Goal: Share content: Share content

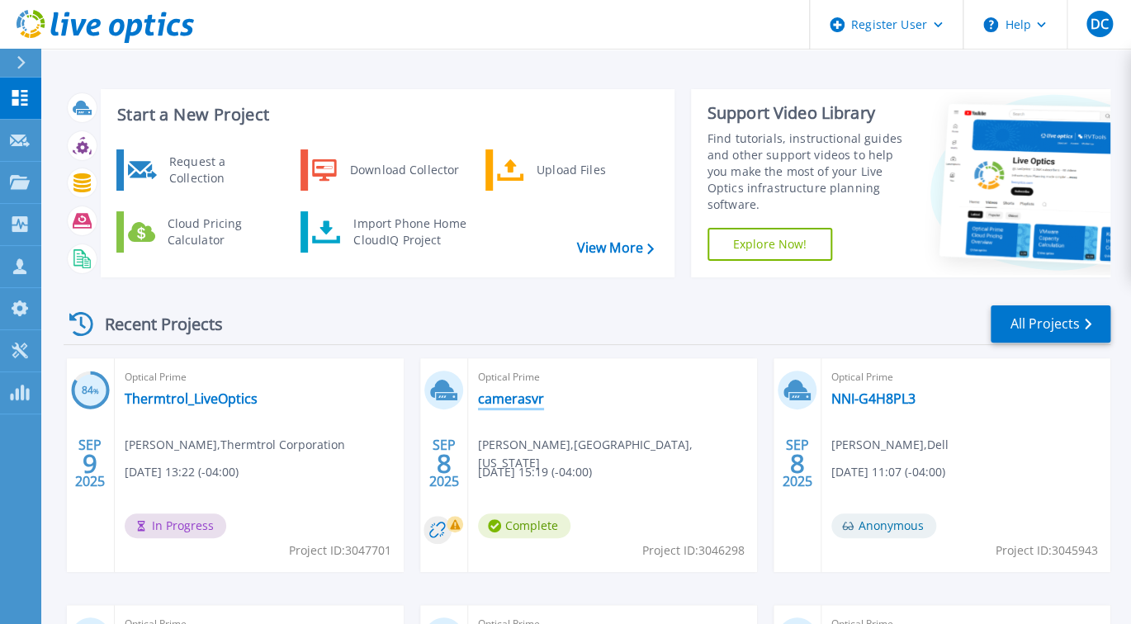
click at [512, 399] on link "camerasvr" at bounding box center [511, 398] width 66 height 17
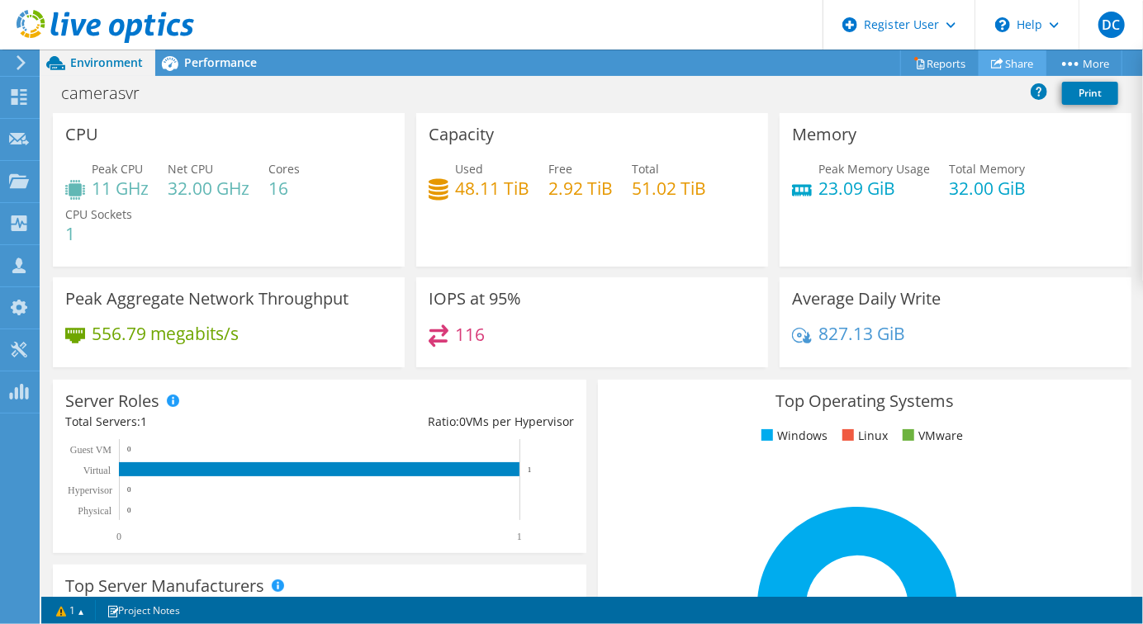
click at [991, 68] on use at bounding box center [997, 63] width 12 height 11
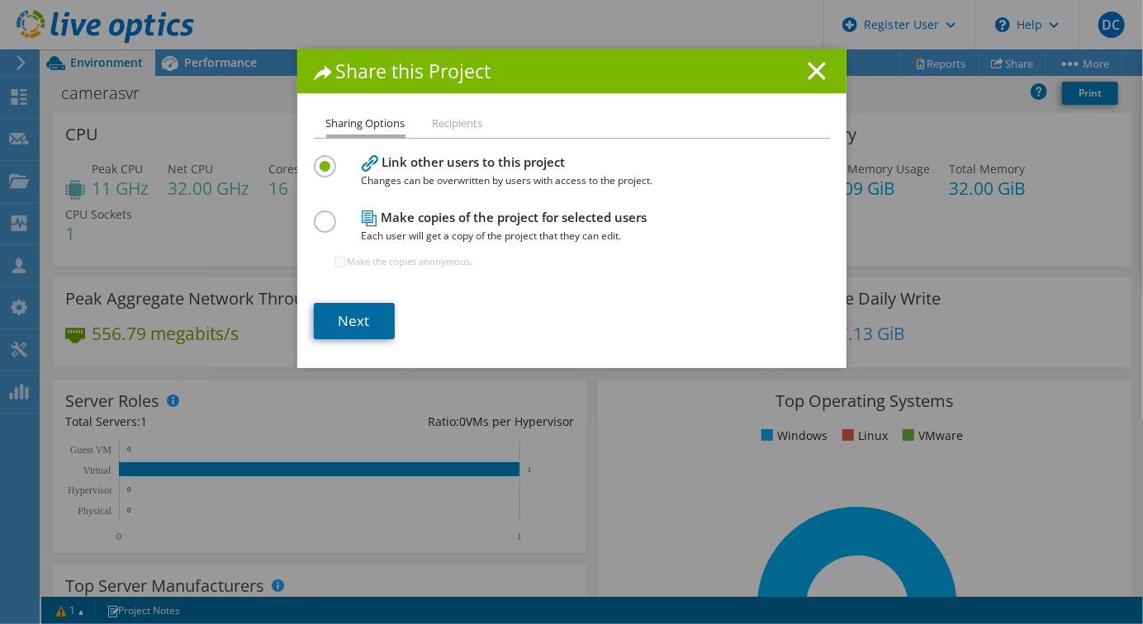
click at [359, 318] on link "Next" at bounding box center [354, 321] width 81 height 36
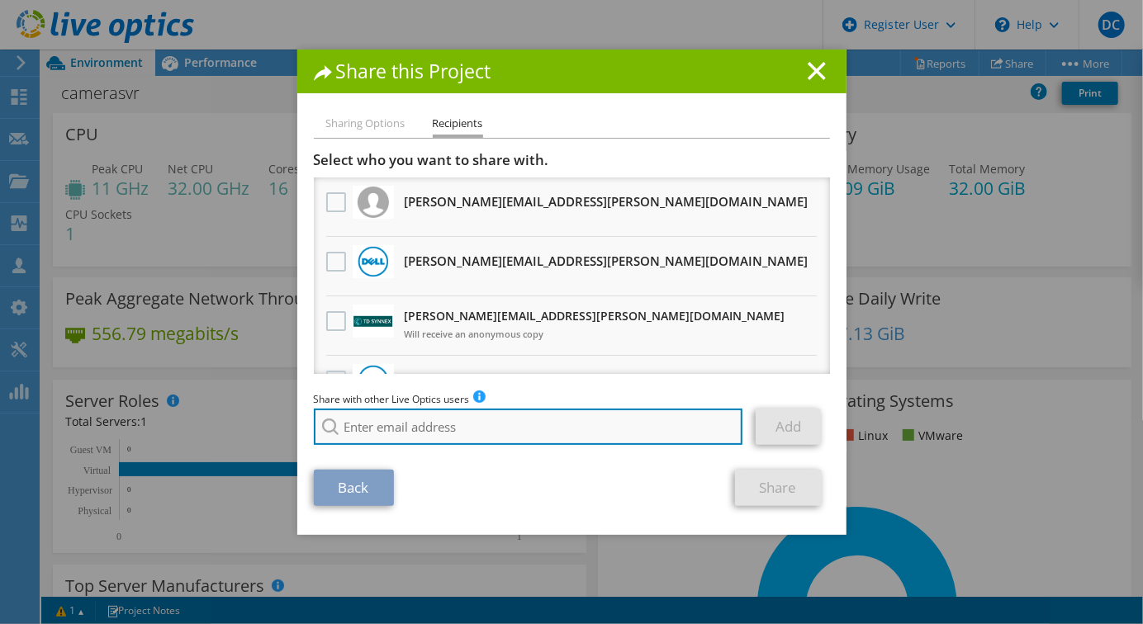
click at [434, 415] on input "search" at bounding box center [528, 427] width 429 height 36
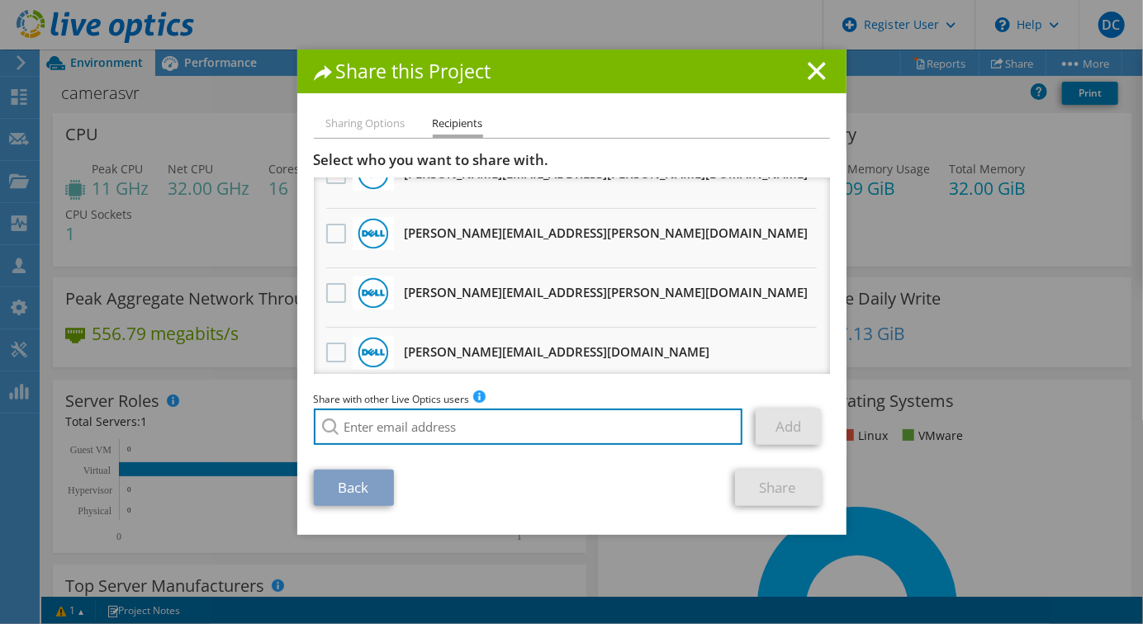
scroll to position [330, 0]
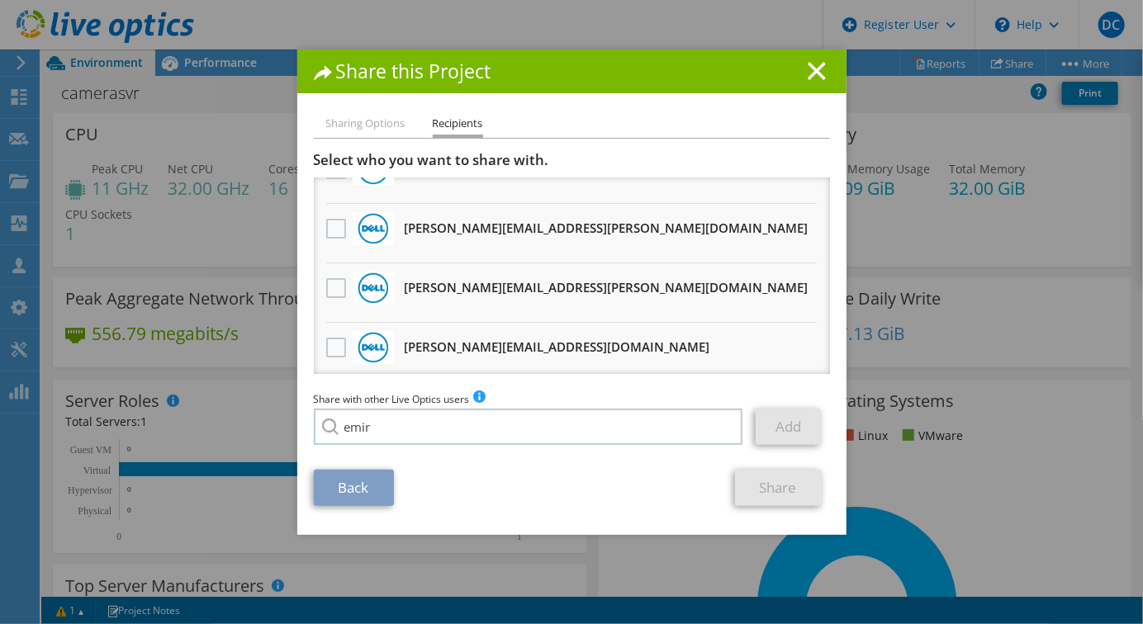
click at [449, 508] on li "Emir.Chacin@dell.com" at bounding box center [443, 498] width 258 height 20
type input "Emir.Chacin@dell.com"
click at [806, 414] on link "Add" at bounding box center [787, 427] width 65 height 36
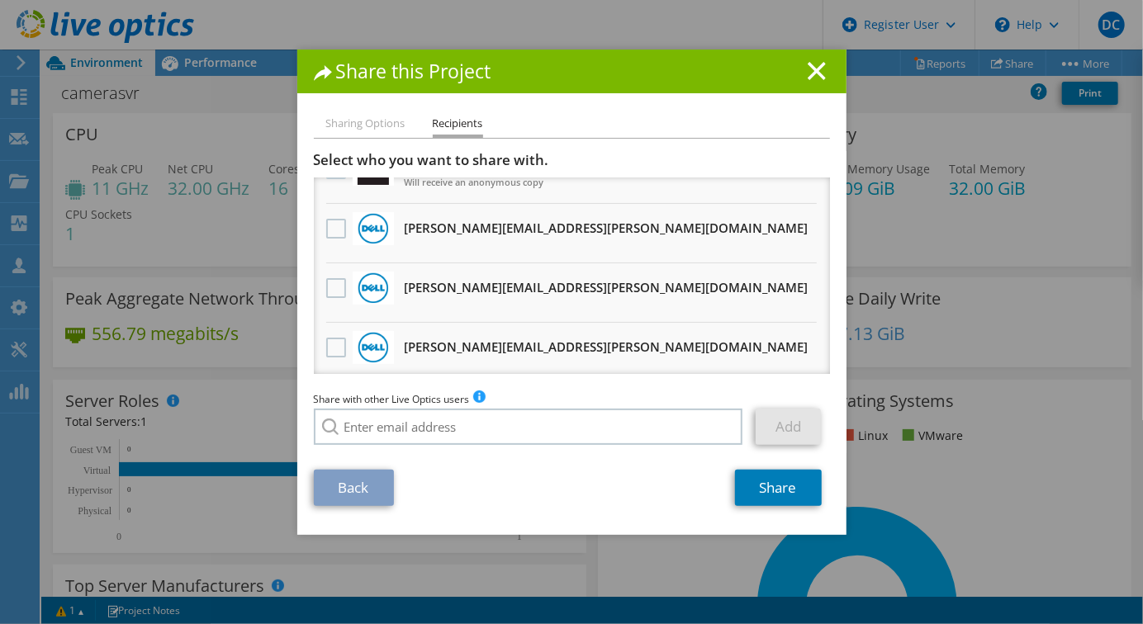
scroll to position [389, 0]
click at [792, 486] on link "Share" at bounding box center [778, 488] width 87 height 36
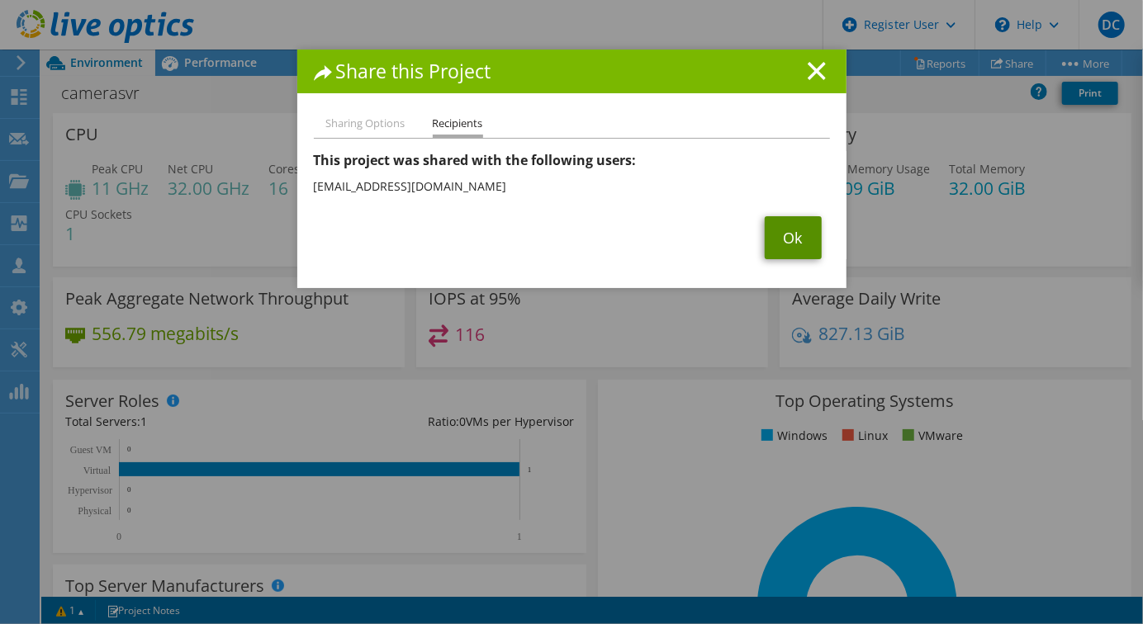
click at [779, 217] on link "Ok" at bounding box center [792, 237] width 57 height 43
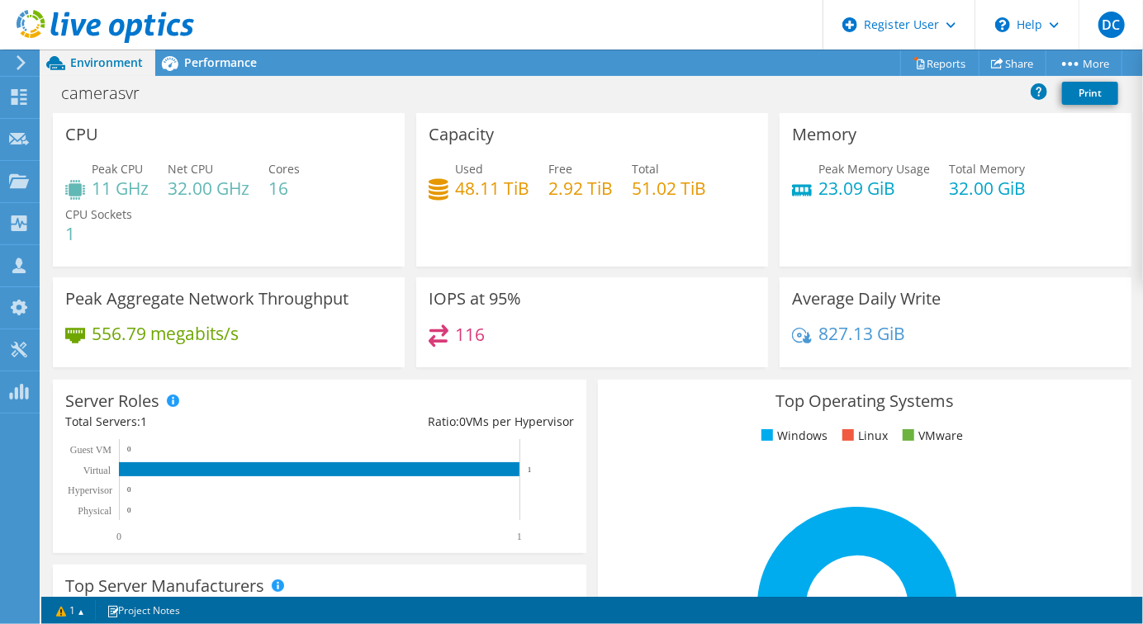
scroll to position [180, 0]
click at [18, 135] on use at bounding box center [19, 138] width 20 height 12
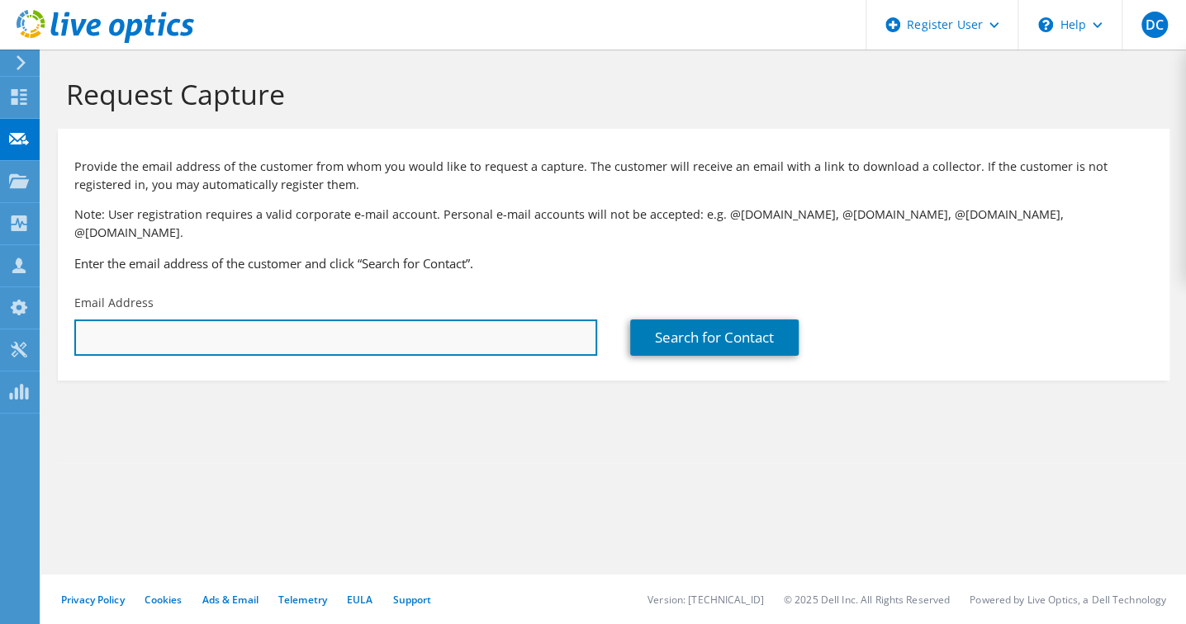
click at [299, 324] on input "text" at bounding box center [335, 337] width 523 height 36
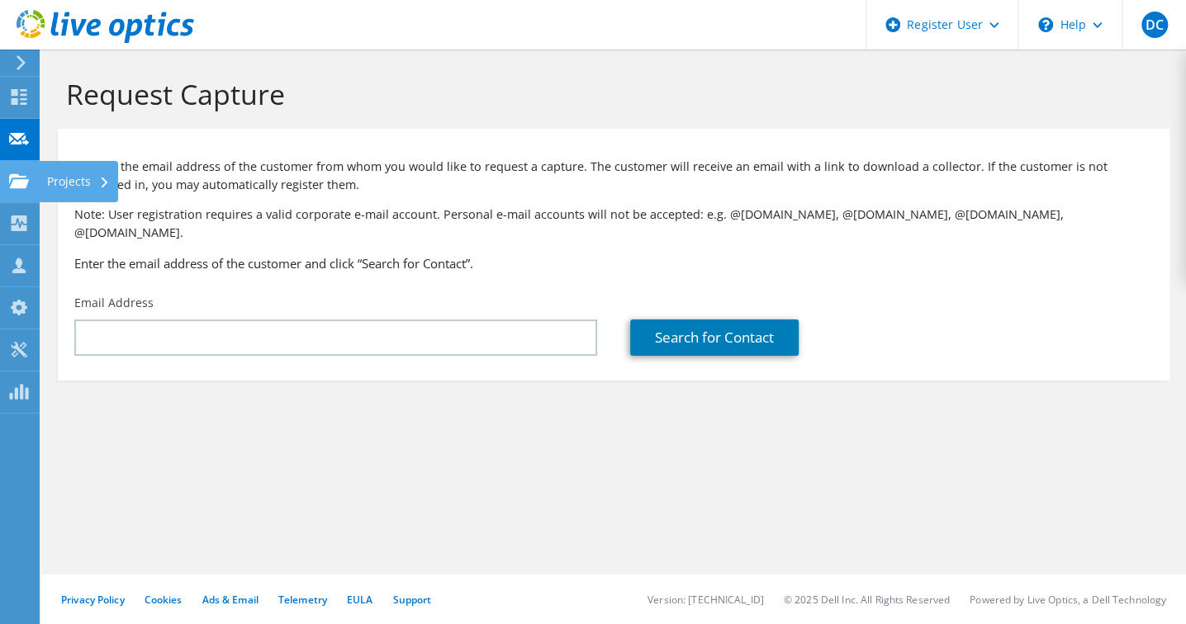
click at [14, 177] on icon at bounding box center [19, 181] width 20 height 16
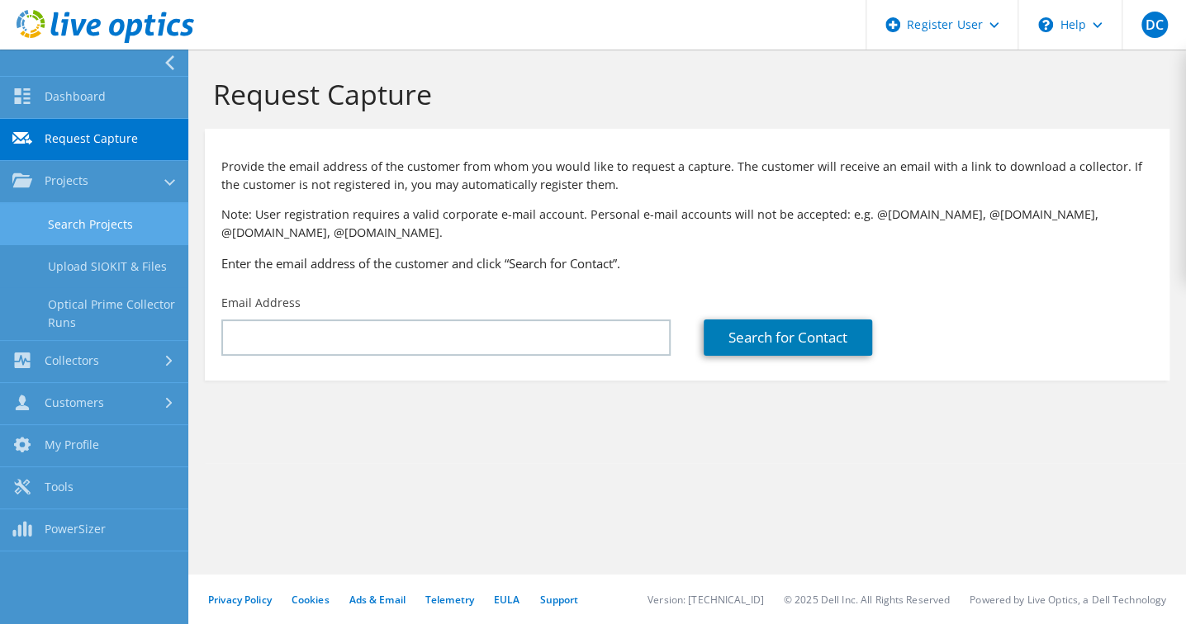
click at [126, 224] on link "Search Projects" at bounding box center [94, 224] width 188 height 42
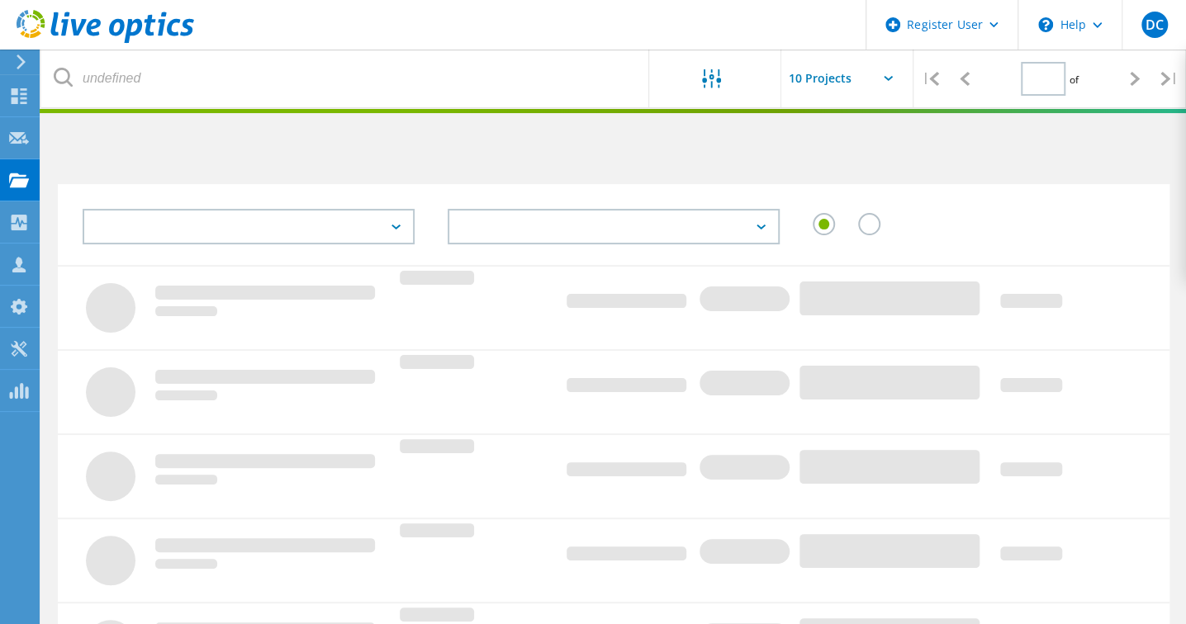
type input "1"
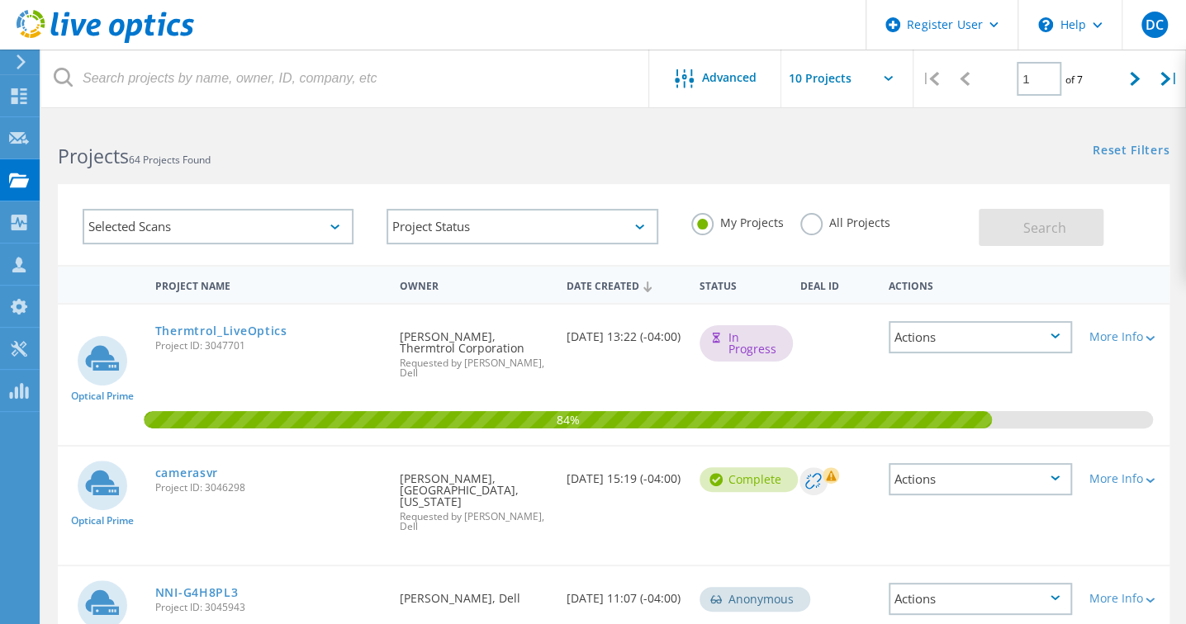
click at [248, 321] on div "Thermtrol_LiveOptics Project ID: 3047701" at bounding box center [269, 336] width 244 height 63
click at [244, 329] on link "Thermtrol_LiveOptics" at bounding box center [221, 331] width 132 height 12
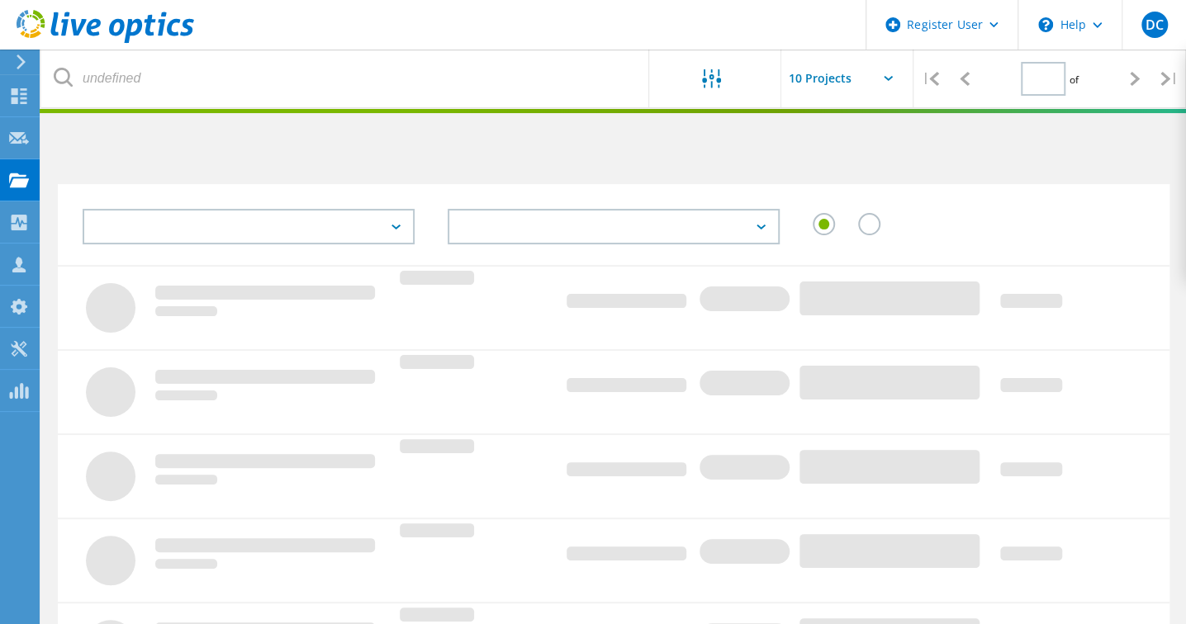
type input "1"
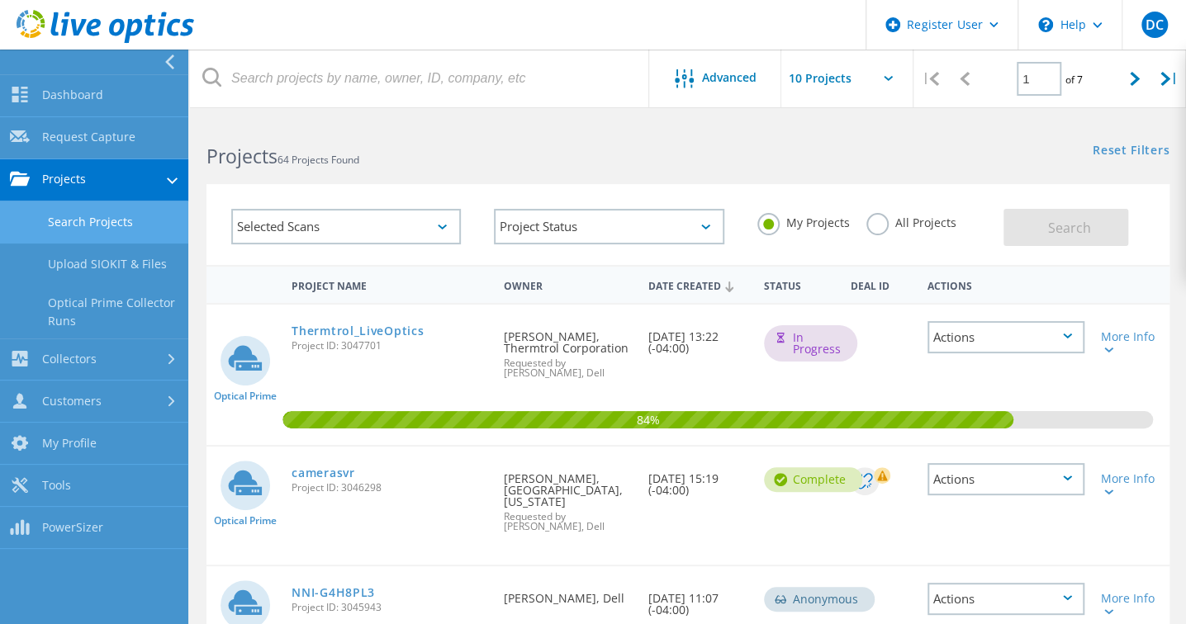
drag, startPoint x: 122, startPoint y: 231, endPoint x: 173, endPoint y: 229, distance: 50.4
click at [121, 230] on link "Search Projects" at bounding box center [94, 222] width 188 height 42
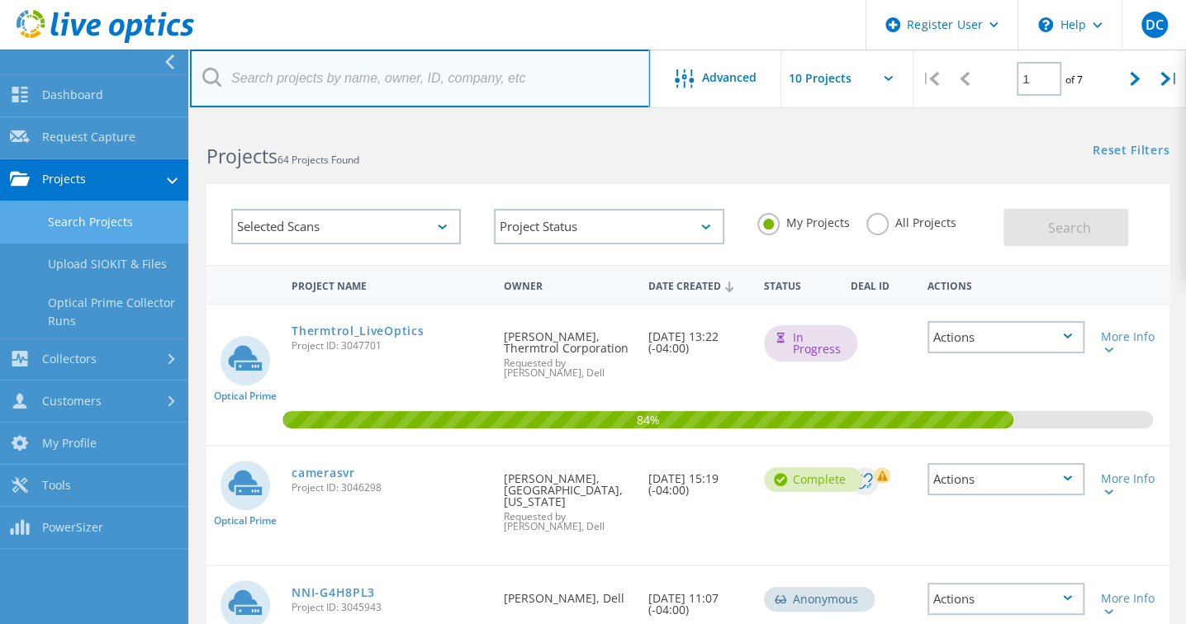
click at [452, 51] on input "text" at bounding box center [420, 79] width 460 height 58
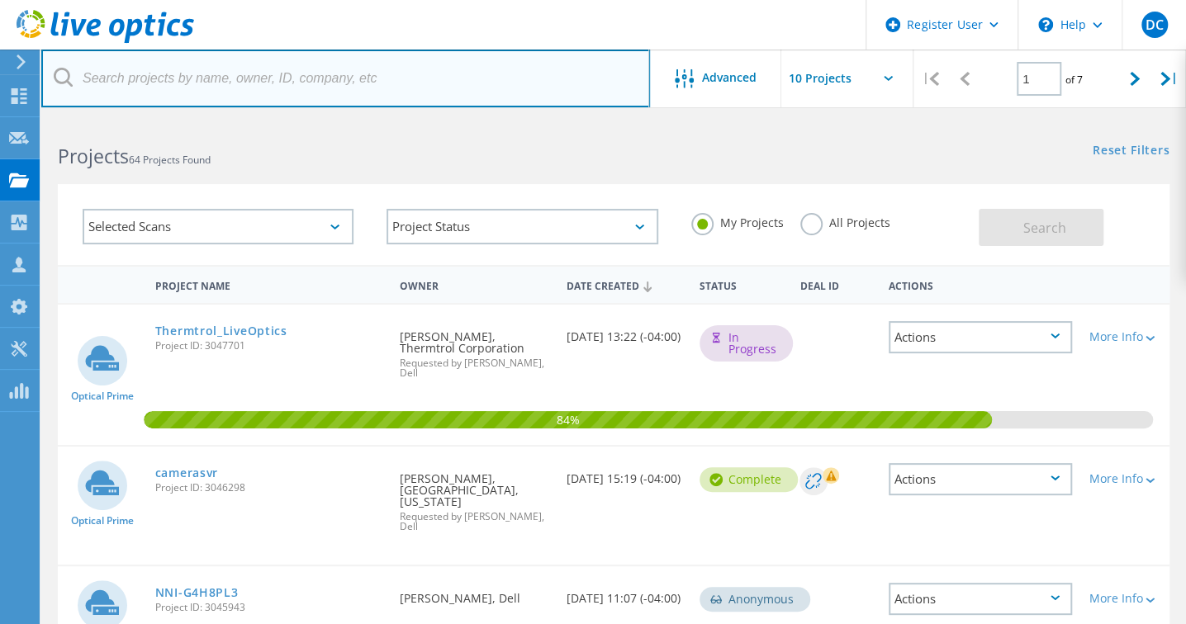
click at [457, 77] on input "text" at bounding box center [345, 79] width 608 height 58
type input "e"
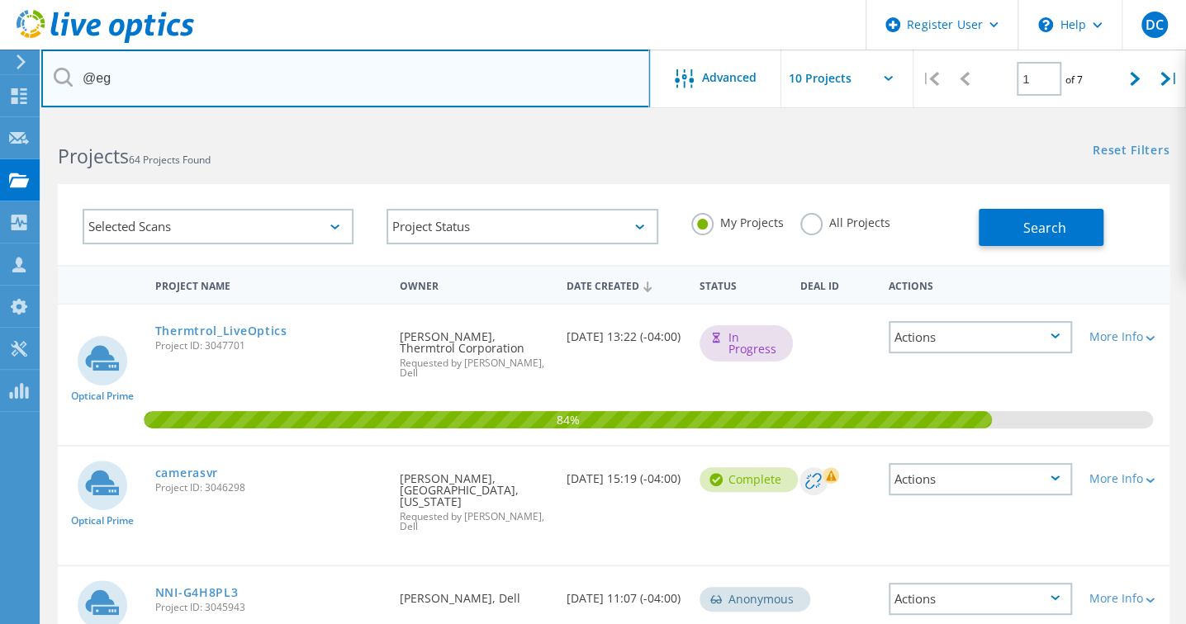
click at [222, 81] on input "@eg" at bounding box center [345, 79] width 608 height 58
drag, startPoint x: 133, startPoint y: 93, endPoint x: 71, endPoint y: 91, distance: 62.0
click at [72, 92] on input "@eg" at bounding box center [345, 79] width 608 height 58
paste input "egreen@normannoble.net"
type input "egreen@normannoble.net"
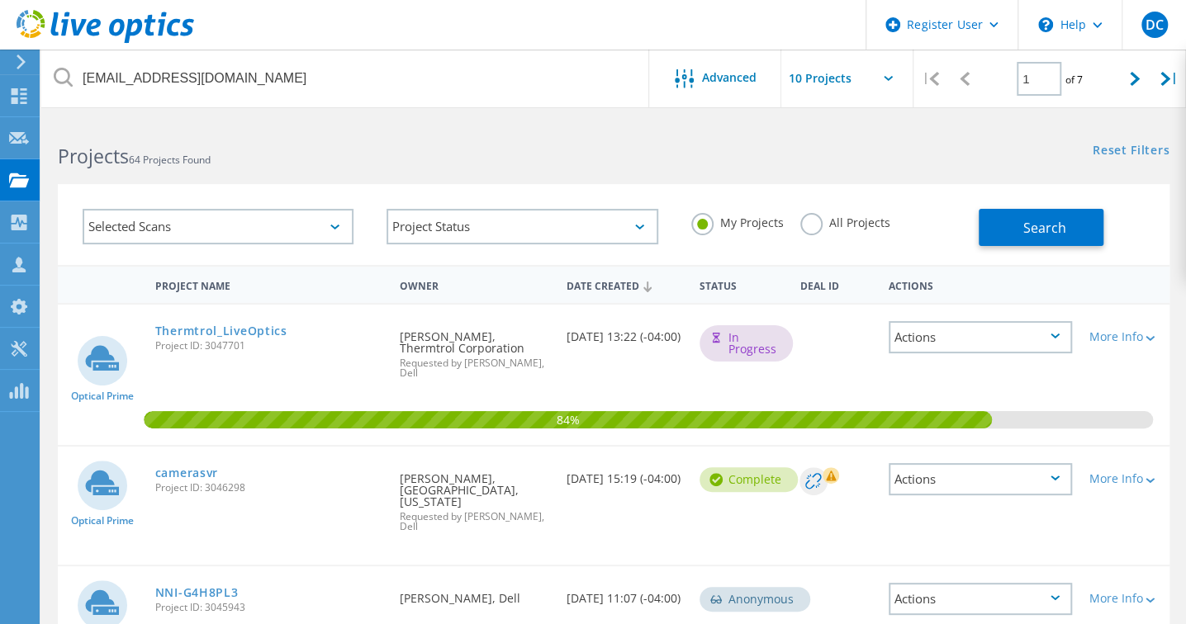
click at [827, 224] on label "All Projects" at bounding box center [845, 221] width 90 height 16
click at [0, 0] on input "All Projects" at bounding box center [0, 0] width 0 height 0
click at [962, 211] on div "My Projects All Projects" at bounding box center [826, 222] width 304 height 61
click at [1010, 234] on button "Search" at bounding box center [1040, 227] width 125 height 37
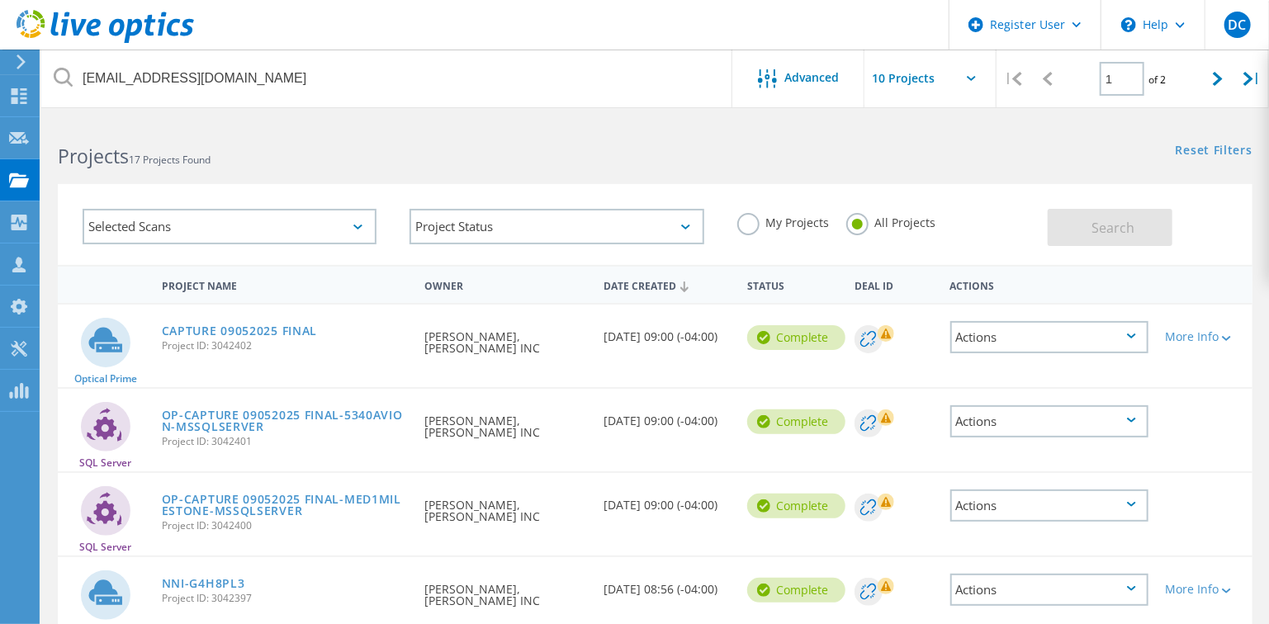
click at [291, 321] on div "CAPTURE 09052025 FINAL Project ID: 3042402" at bounding box center [285, 336] width 263 height 63
click at [296, 334] on link "CAPTURE 09052025 FINAL" at bounding box center [239, 331] width 155 height 12
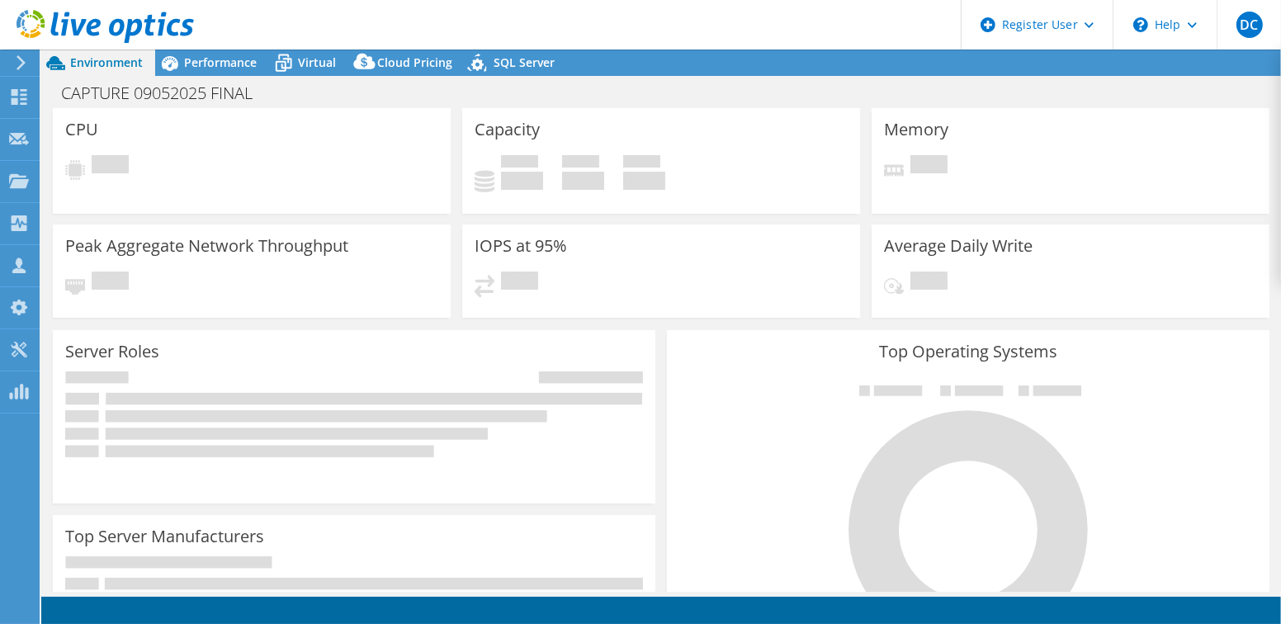
select select "USD"
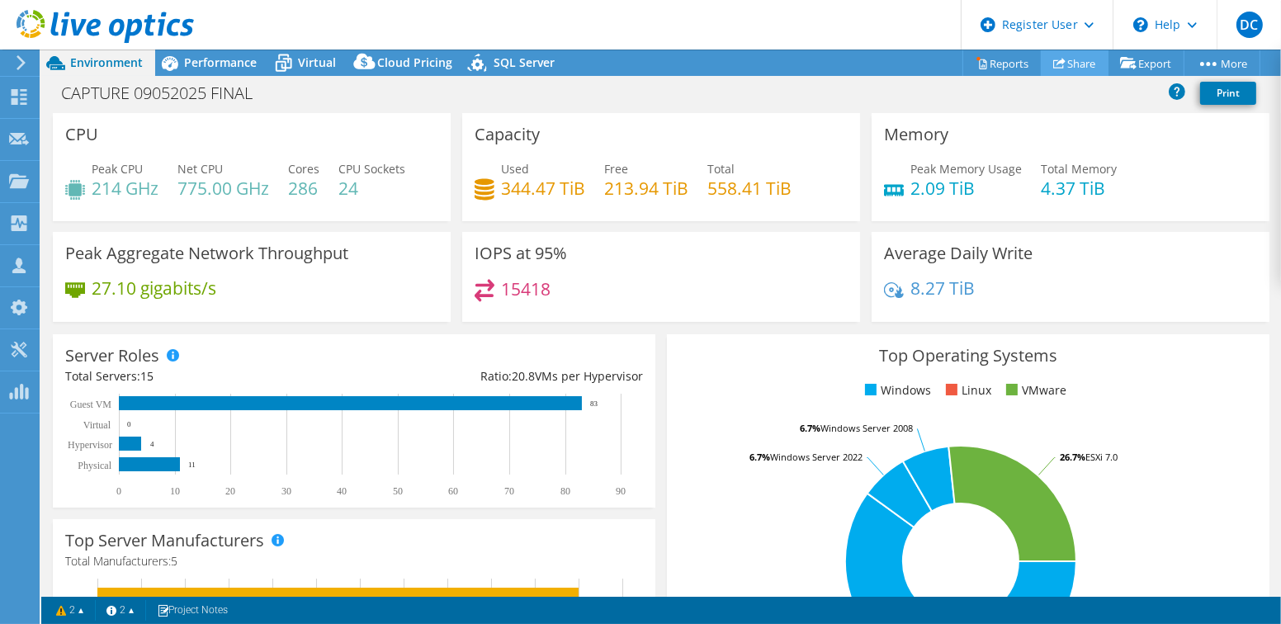
click at [1066, 69] on link "Share" at bounding box center [1075, 63] width 68 height 26
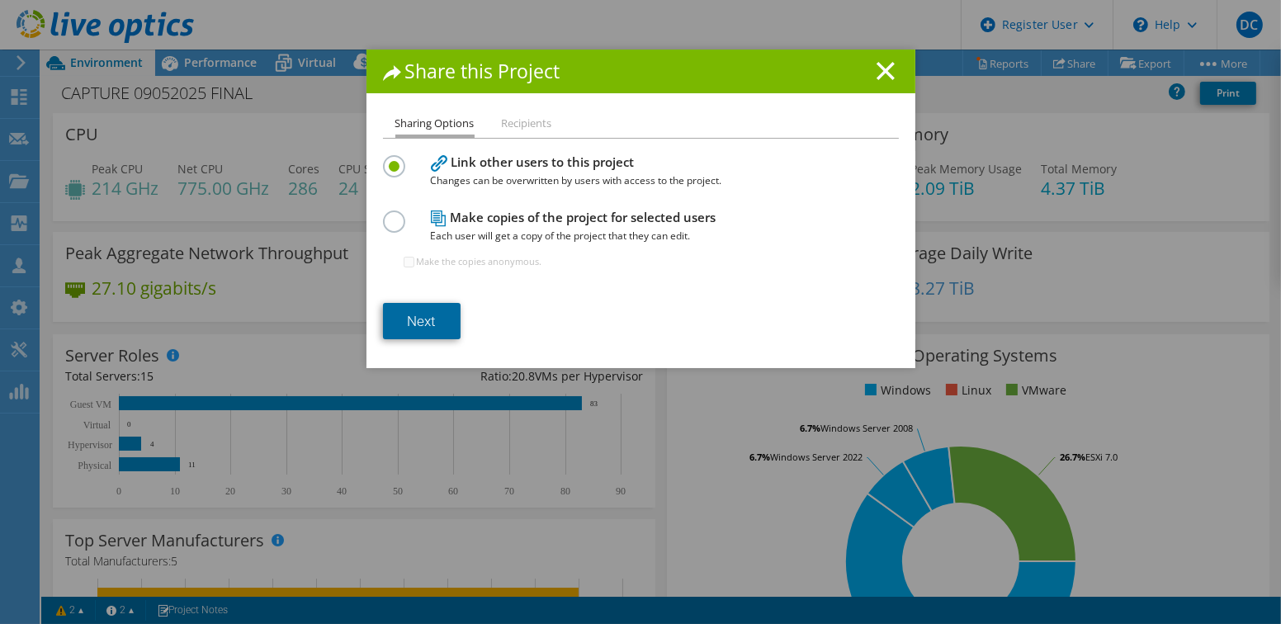
click at [425, 326] on link "Next" at bounding box center [422, 321] width 78 height 36
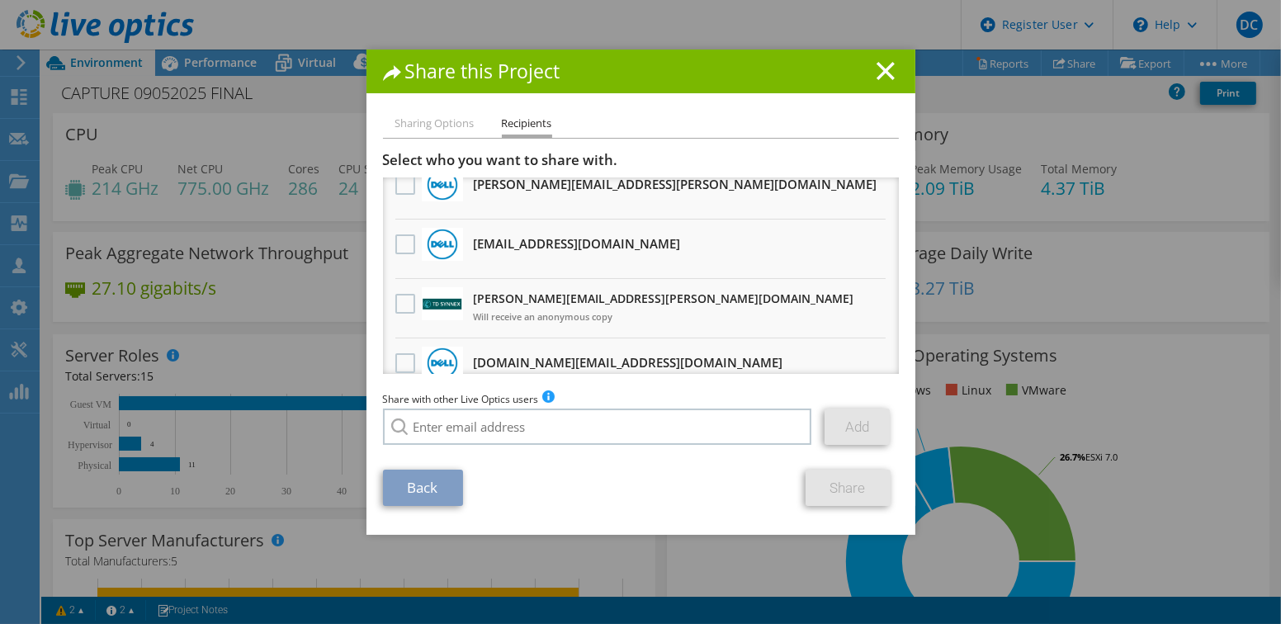
scroll to position [165, 0]
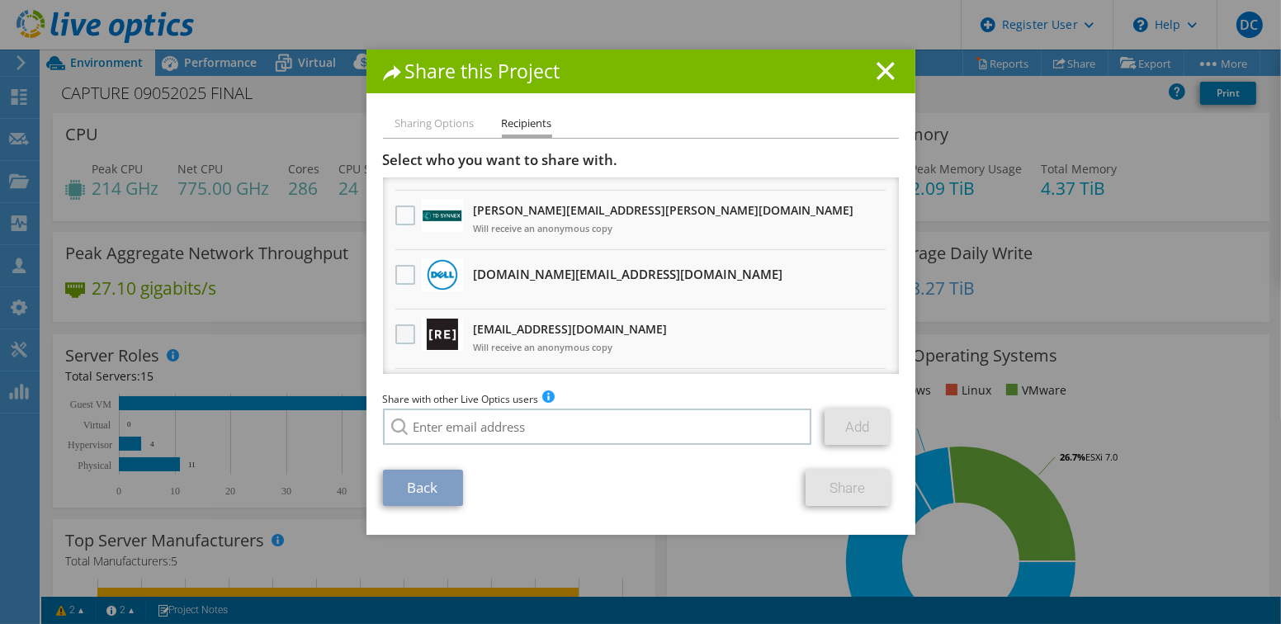
click at [399, 326] on label at bounding box center [407, 334] width 24 height 20
click at [0, 0] on input "checkbox" at bounding box center [0, 0] width 0 height 0
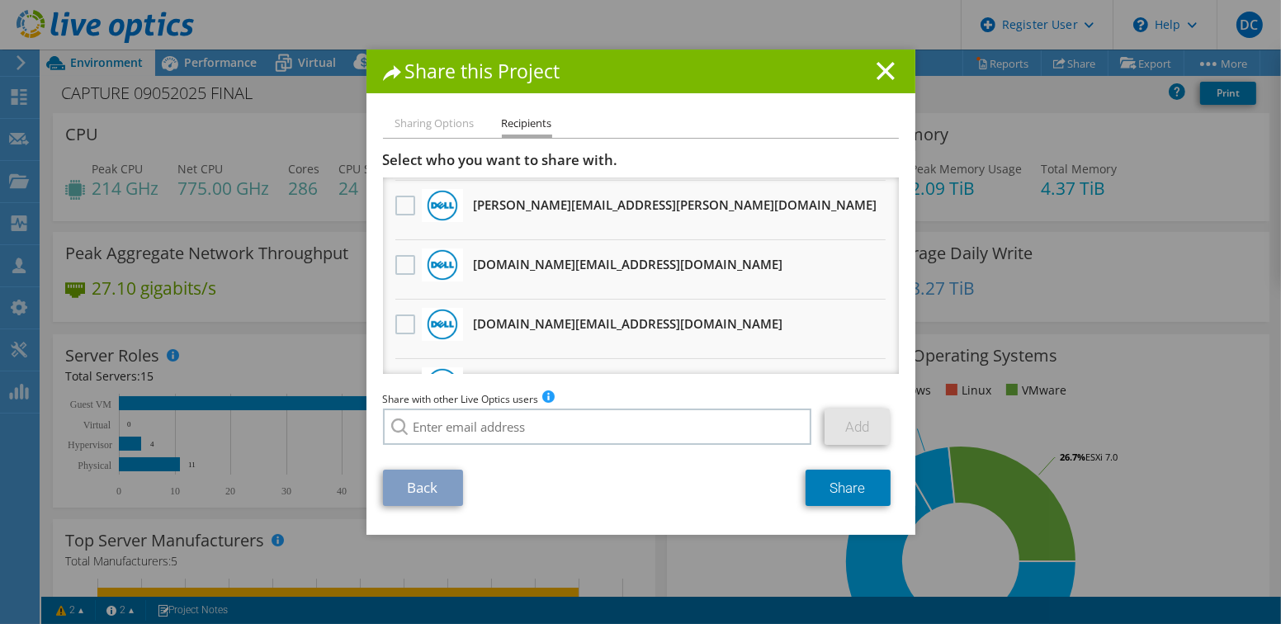
scroll to position [743, 0]
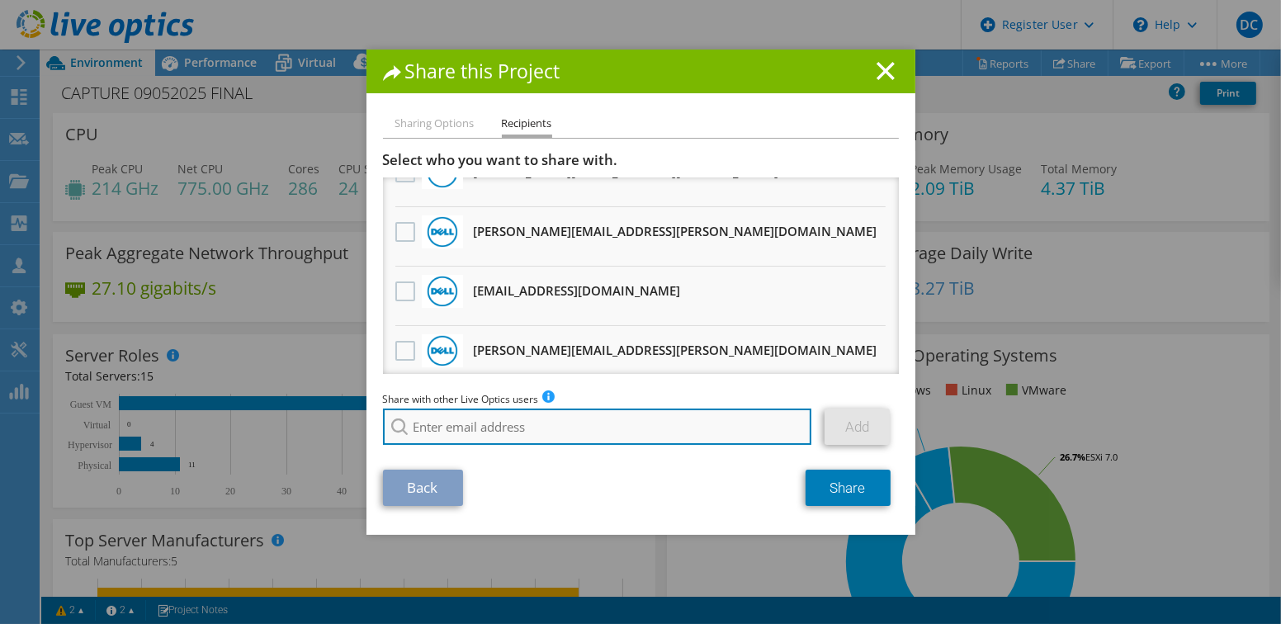
click at [550, 409] on input "search" at bounding box center [597, 427] width 429 height 36
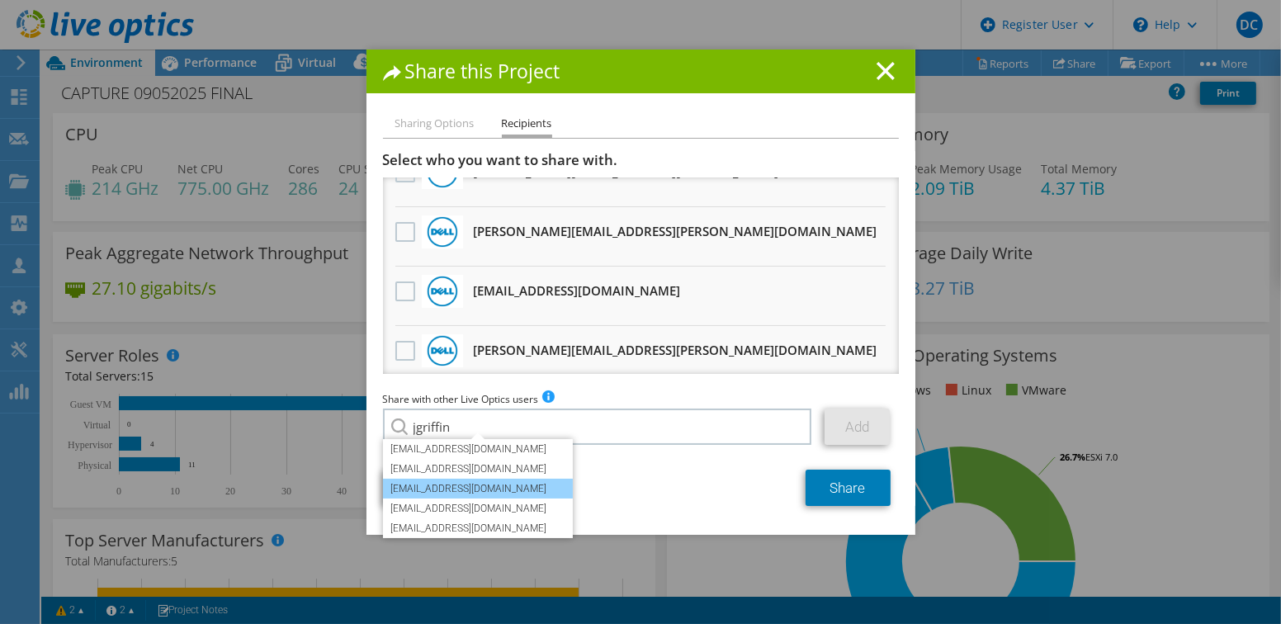
click at [480, 494] on li "jgriffin@redesign-group.com" at bounding box center [478, 489] width 190 height 20
type input "jgriffin@redesign-group.com"
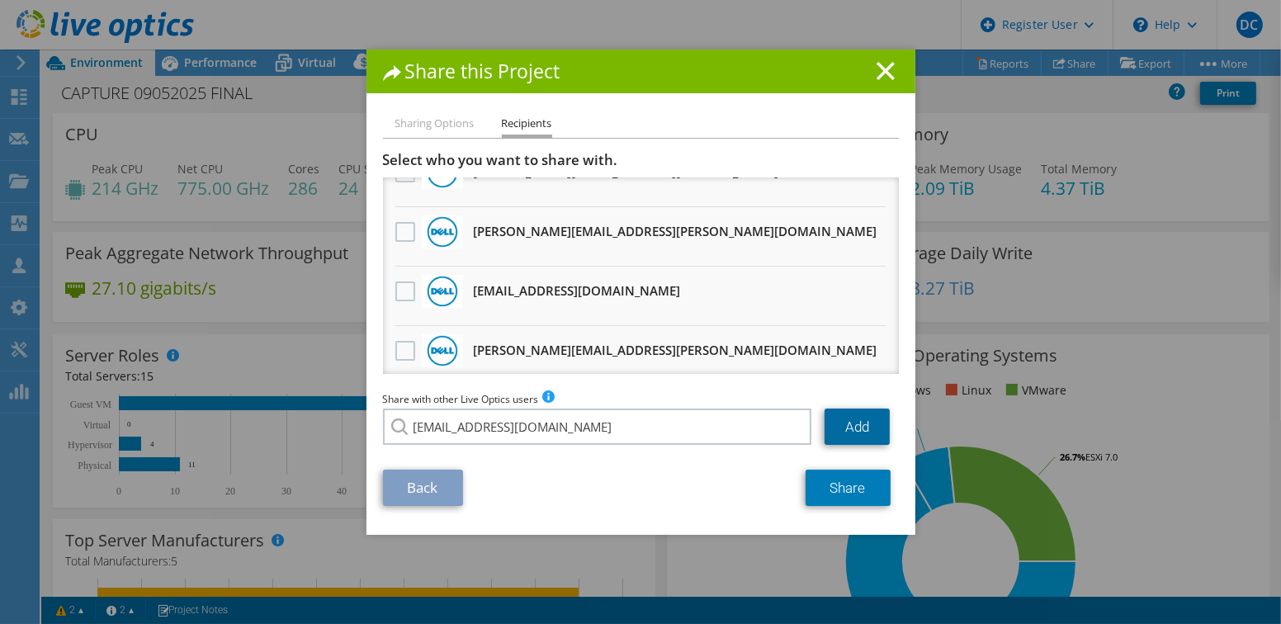
click at [832, 428] on link "Add" at bounding box center [857, 427] width 65 height 36
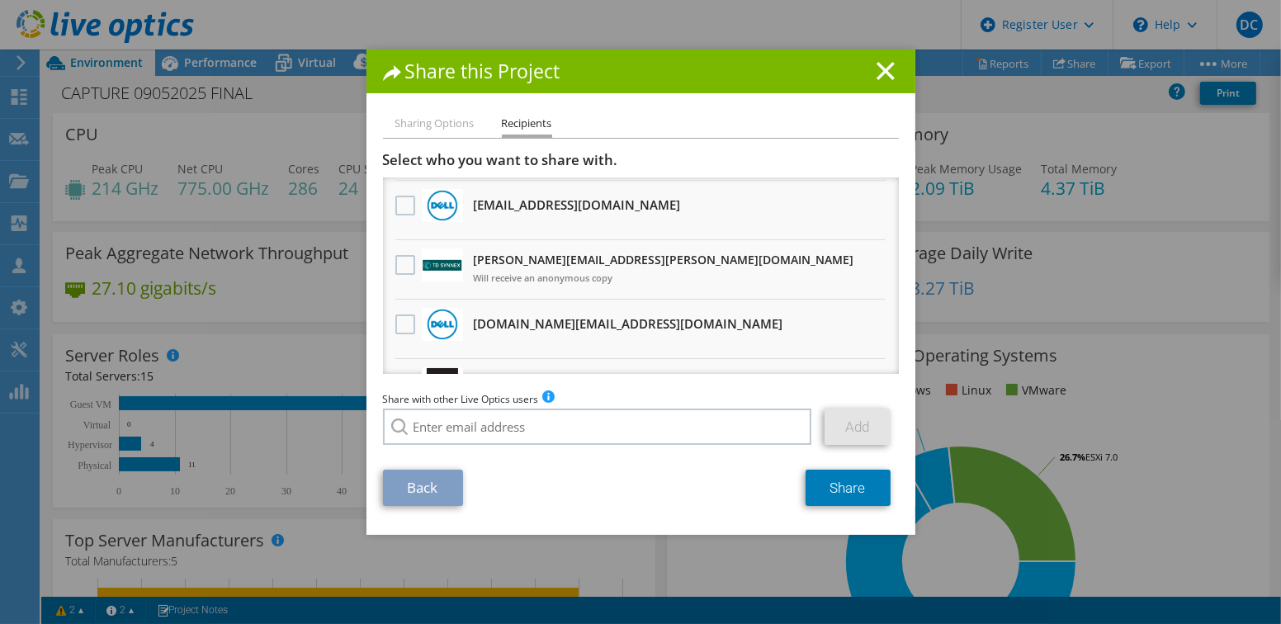
scroll to position [330, 0]
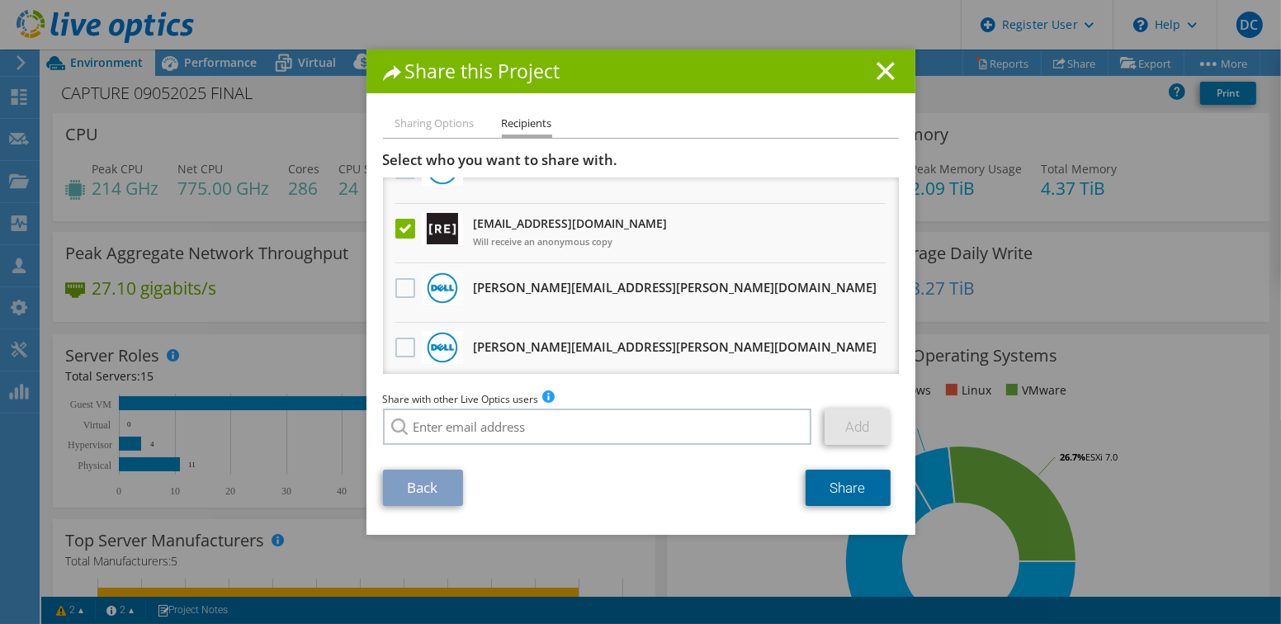
click at [866, 480] on link "Share" at bounding box center [848, 488] width 85 height 36
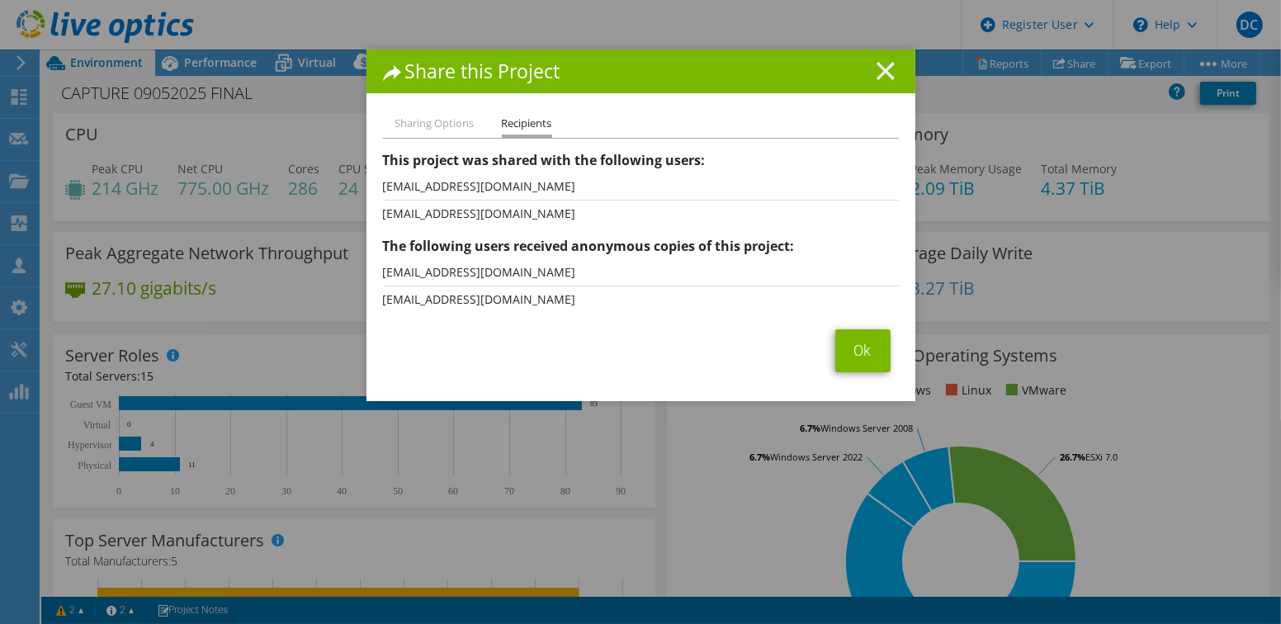
click at [883, 73] on line at bounding box center [886, 71] width 17 height 17
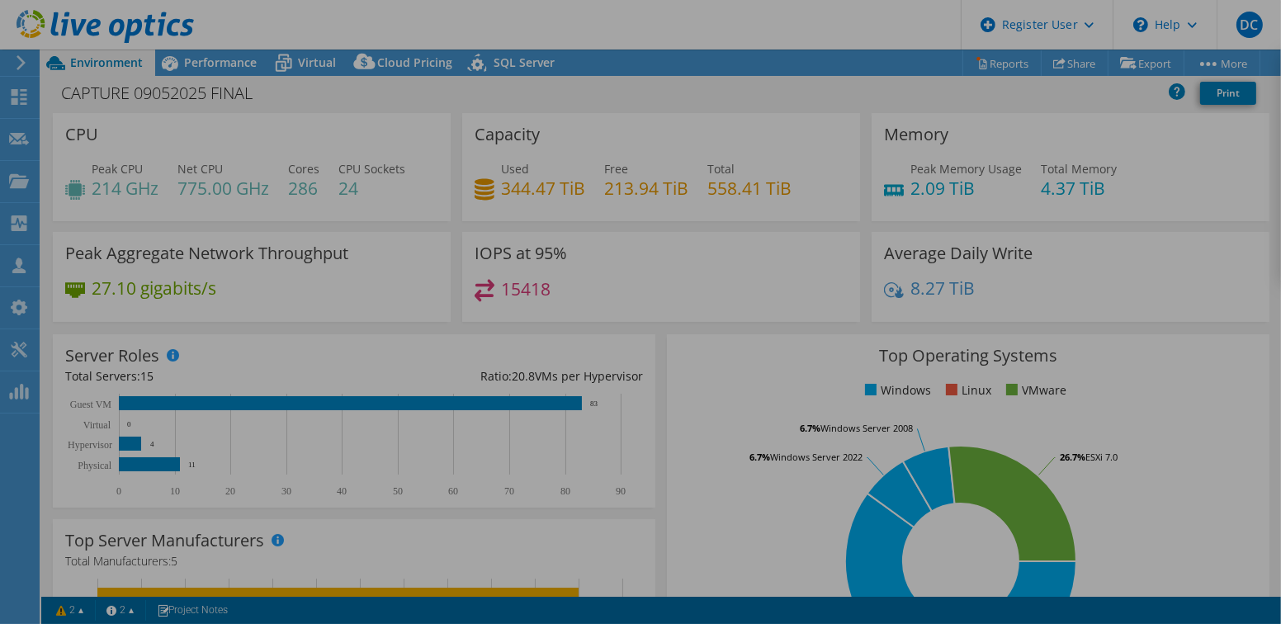
click at [1001, 71] on div at bounding box center [640, 312] width 1281 height 624
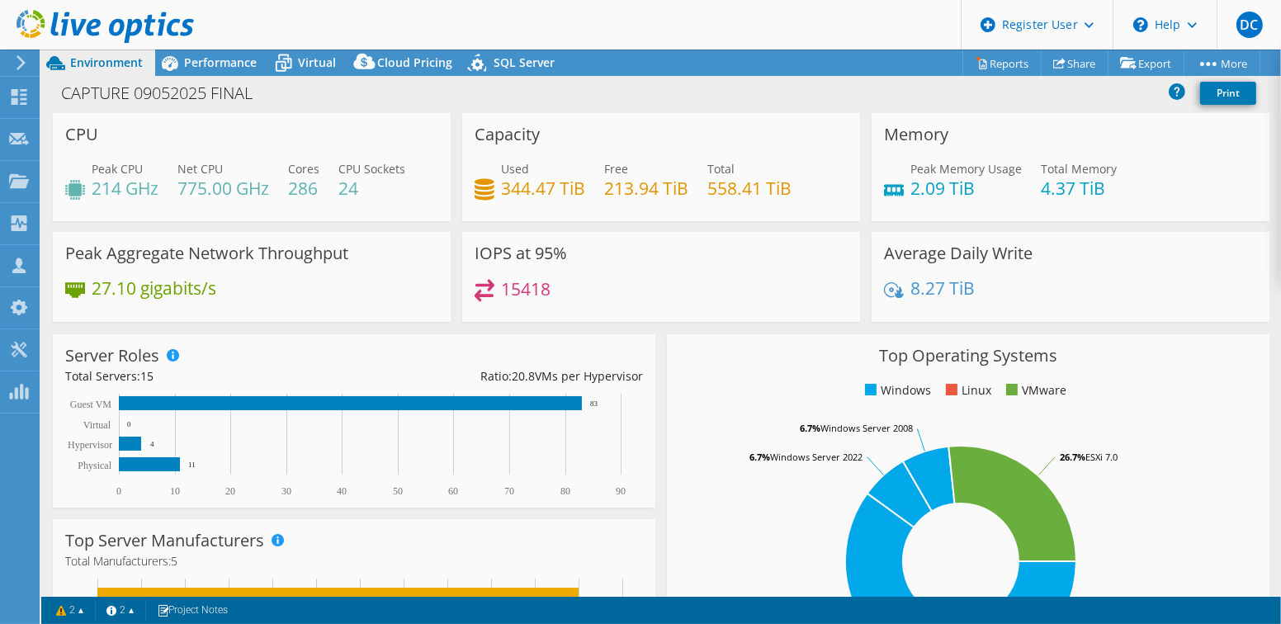
click at [999, 64] on div at bounding box center [640, 312] width 1281 height 624
click at [999, 64] on link "Reports" at bounding box center [1002, 63] width 79 height 26
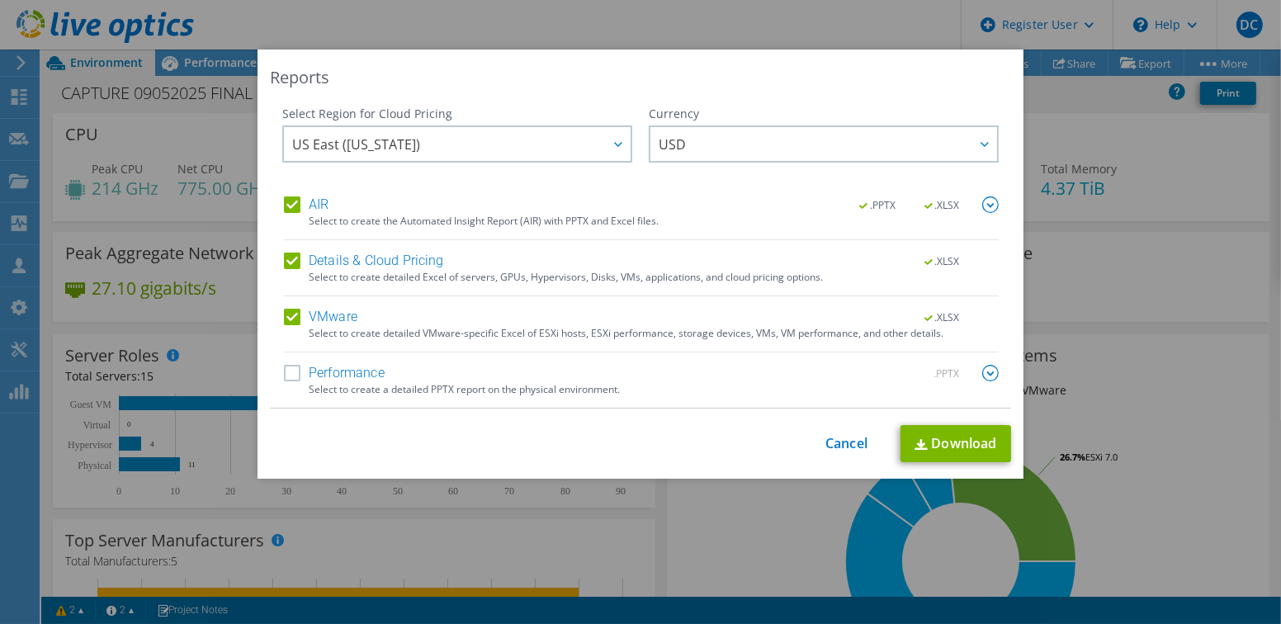
click at [378, 398] on div "Performance .PPTX Select to create a detailed PPTX report on the physical envir…" at bounding box center [641, 386] width 715 height 43
click at [293, 365] on label "Performance" at bounding box center [334, 373] width 101 height 17
click at [0, 0] on input "Performance" at bounding box center [0, 0] width 0 height 0
click at [947, 441] on link "Download" at bounding box center [956, 443] width 111 height 37
drag, startPoint x: 1167, startPoint y: 162, endPoint x: 1154, endPoint y: 145, distance: 20.6
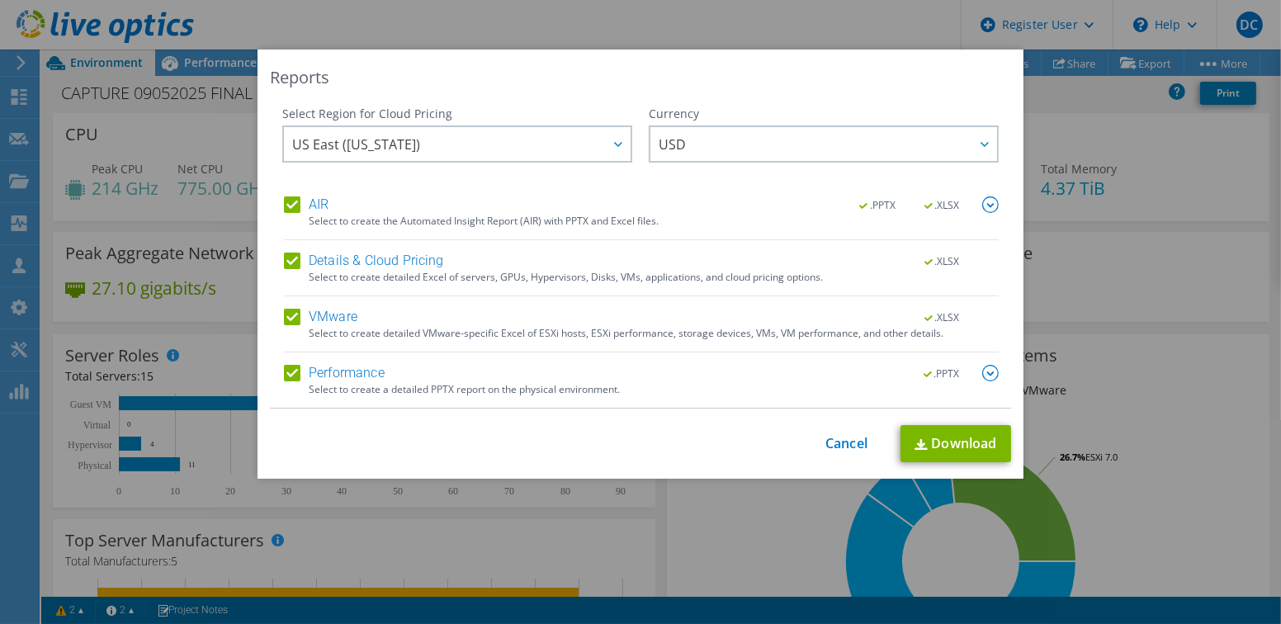
click at [1154, 145] on div "Reports Select Region for Cloud Pricing Asia Pacific (Hong Kong) Asia Pacific (…" at bounding box center [640, 312] width 1281 height 525
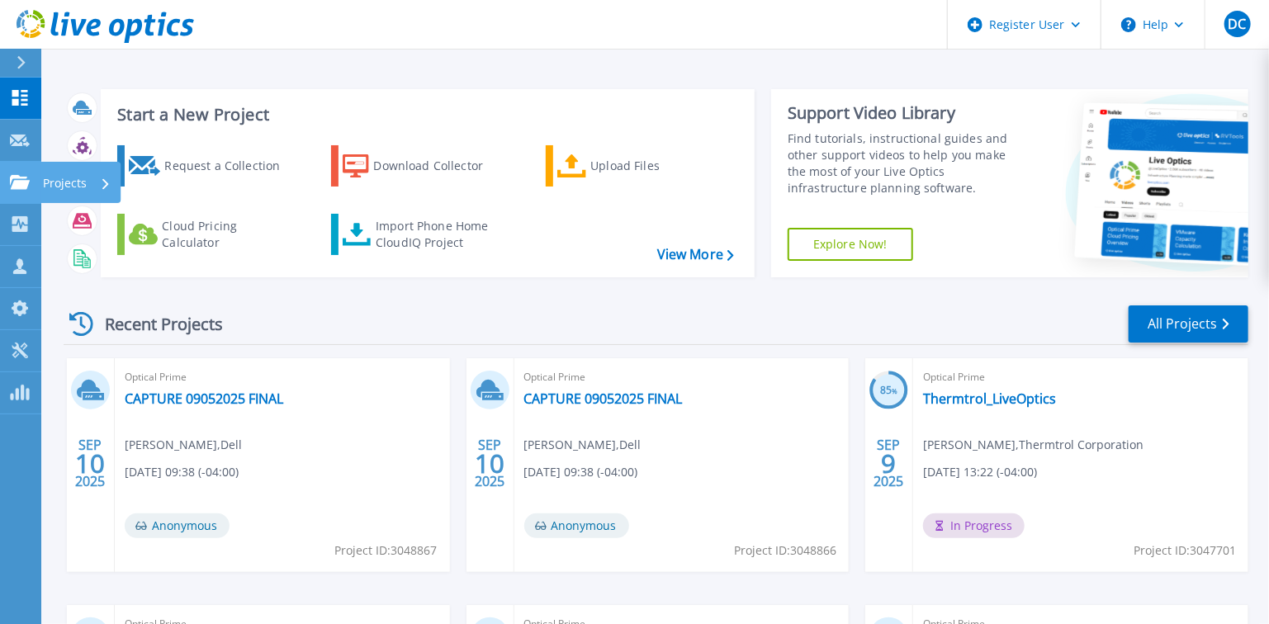
click at [11, 175] on icon at bounding box center [20, 182] width 20 height 14
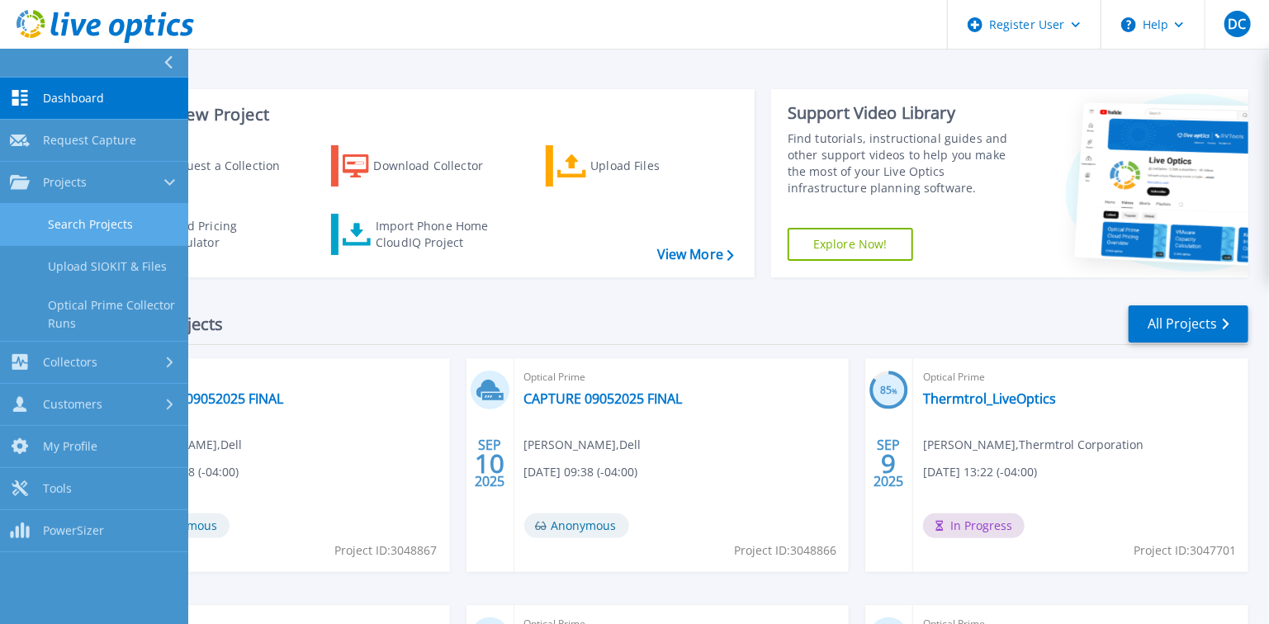
click at [111, 215] on link "Search Projects" at bounding box center [94, 225] width 188 height 42
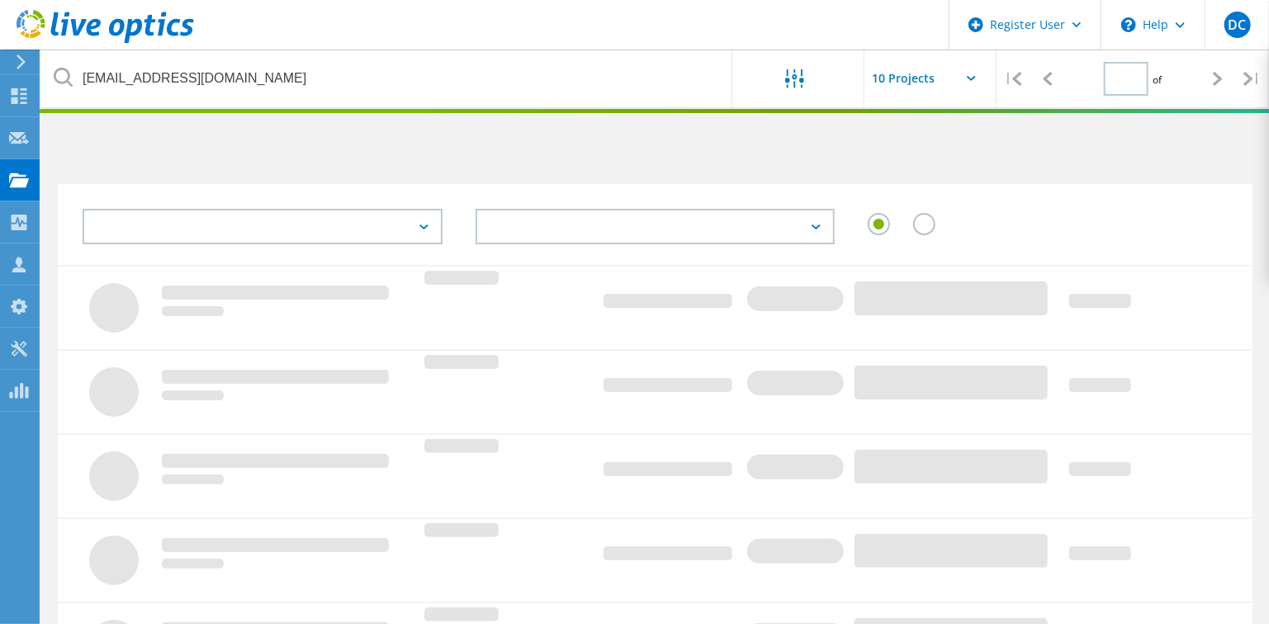
type input "1"
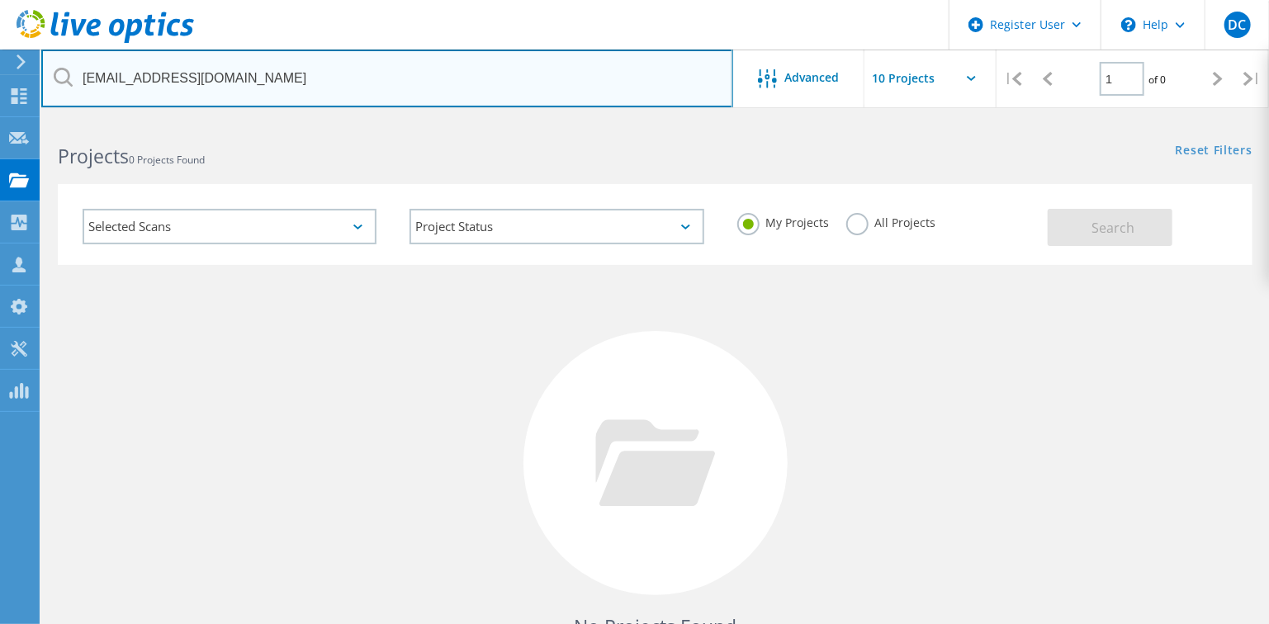
drag, startPoint x: 360, startPoint y: 84, endPoint x: 55, endPoint y: 84, distance: 304.6
click at [55, 84] on div "[EMAIL_ADDRESS][DOMAIN_NAME]" at bounding box center [386, 79] width 691 height 58
paste input "[PERSON_NAME][EMAIL_ADDRESS][PERSON_NAME][DOMAIN_NAME][US_STATE]"
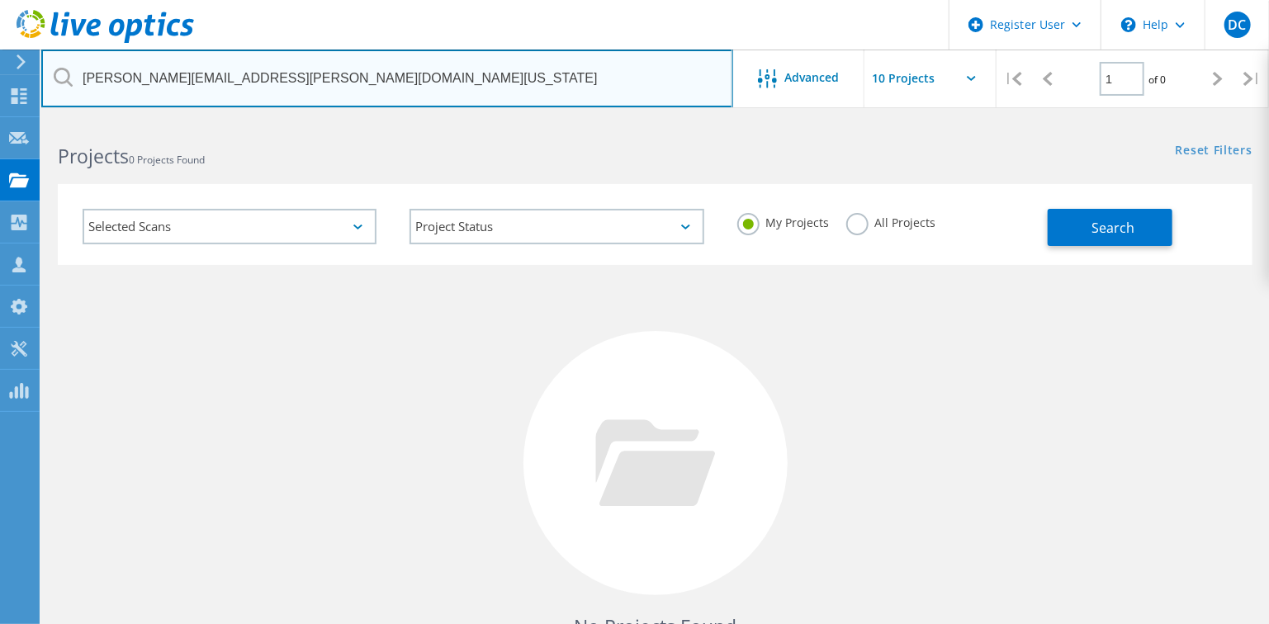
type input "[PERSON_NAME][EMAIL_ADDRESS][PERSON_NAME][DOMAIN_NAME][US_STATE]"
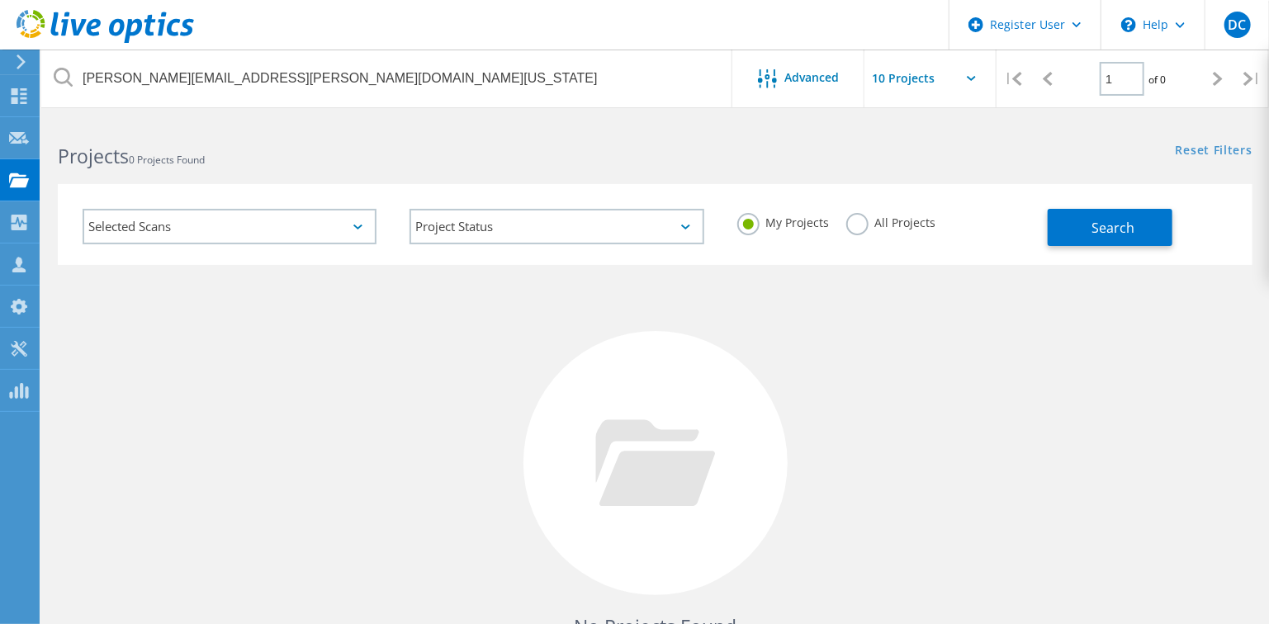
click at [899, 226] on label "All Projects" at bounding box center [891, 221] width 90 height 16
click at [0, 0] on input "All Projects" at bounding box center [0, 0] width 0 height 0
drag, startPoint x: 1132, startPoint y: 222, endPoint x: 608, endPoint y: 405, distance: 555.4
click at [1127, 220] on span "Search" at bounding box center [1113, 228] width 43 height 18
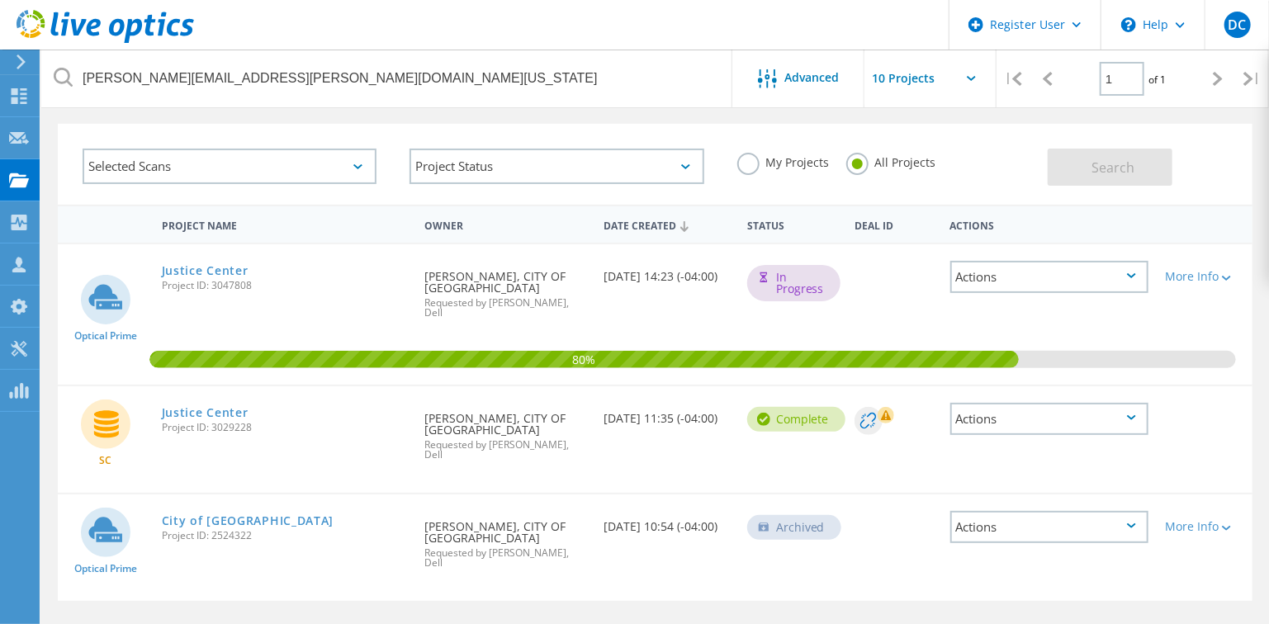
scroll to position [83, 0]
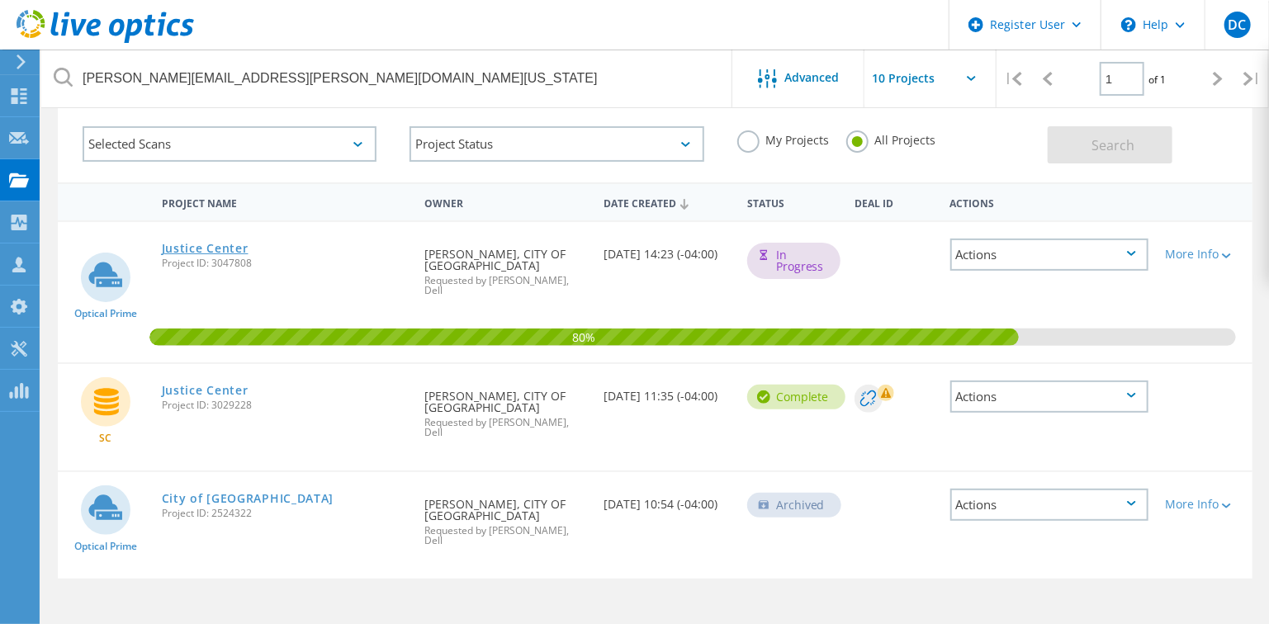
click at [194, 253] on link "Justice Center" at bounding box center [205, 249] width 87 height 12
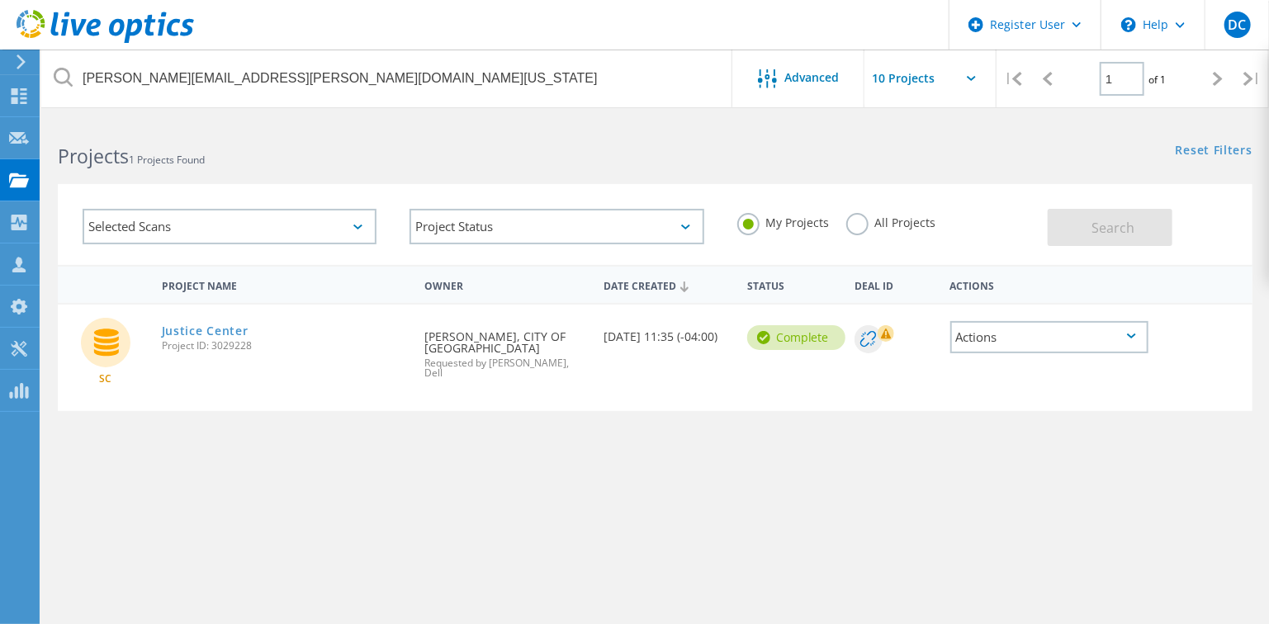
drag, startPoint x: 670, startPoint y: 353, endPoint x: 581, endPoint y: 334, distance: 91.0
click at [581, 334] on div "SC Justice Center Project ID: 3029228 Requested By [PERSON_NAME], CITY OF [GEOG…" at bounding box center [655, 358] width 1195 height 106
drag, startPoint x: 581, startPoint y: 334, endPoint x: 806, endPoint y: 461, distance: 258.1
click at [806, 461] on div "Project Name Owner Date Created Status Deal Id Actions SC Justice Center Projec…" at bounding box center [655, 479] width 1195 height 429
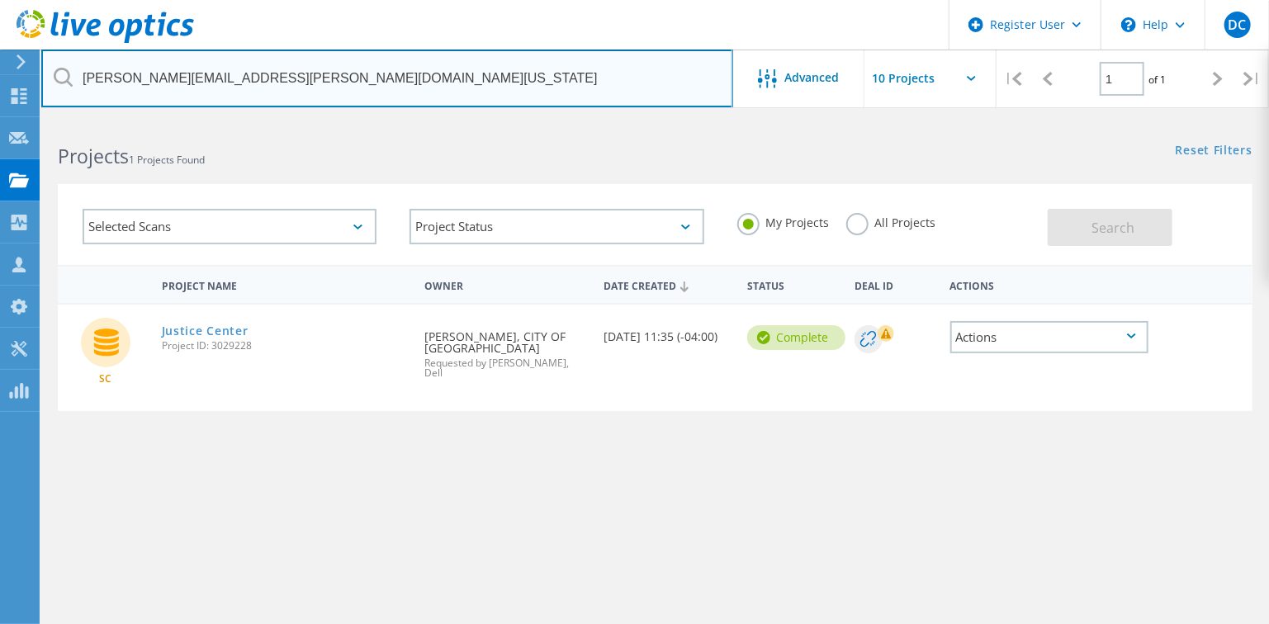
click at [332, 89] on input "[PERSON_NAME][EMAIL_ADDRESS][PERSON_NAME][DOMAIN_NAME][US_STATE]" at bounding box center [387, 79] width 692 height 58
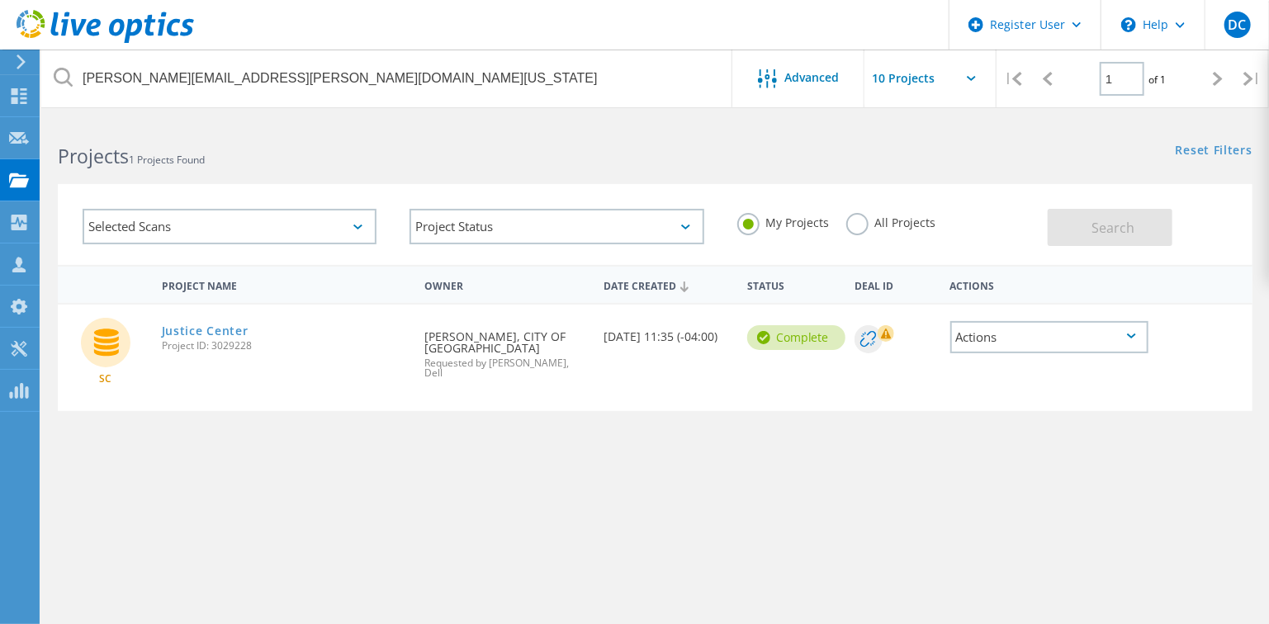
click at [883, 224] on label "All Projects" at bounding box center [891, 221] width 90 height 16
click at [0, 0] on input "All Projects" at bounding box center [0, 0] width 0 height 0
click at [1096, 232] on span "Search" at bounding box center [1113, 228] width 43 height 18
